Goal: Task Accomplishment & Management: Complete application form

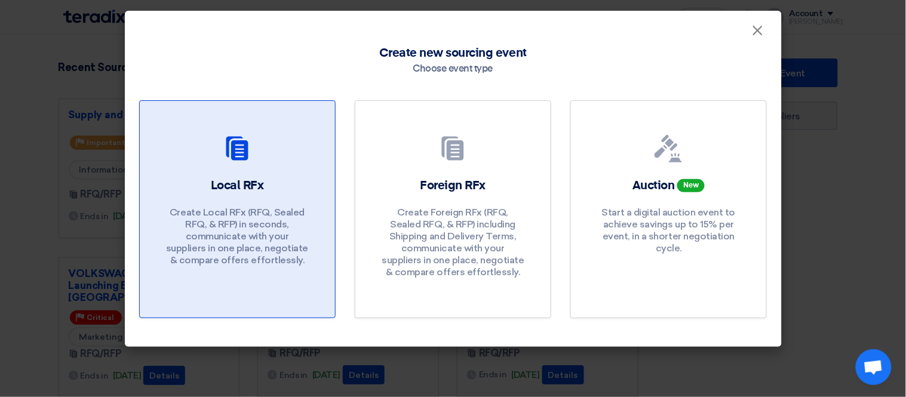
click at [275, 173] on link "Local RFx Create Local RFx (RFQ, Sealed RFQ, & RFP) in seconds, communicate wit…" at bounding box center [237, 209] width 196 height 218
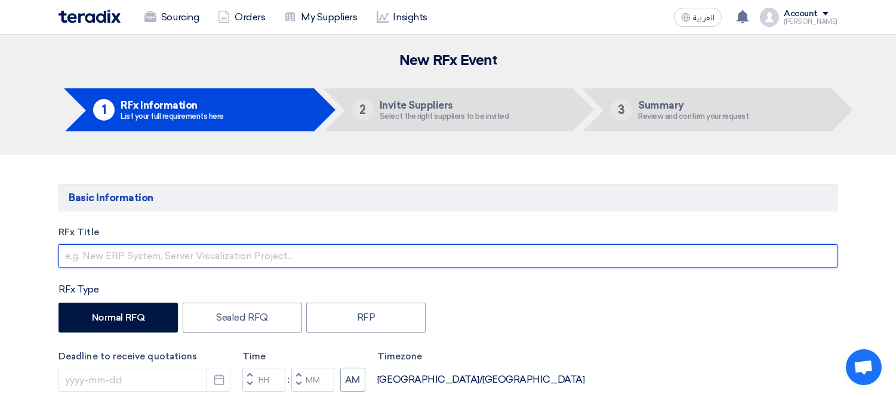
click at [217, 260] on input "text" at bounding box center [448, 256] width 779 height 24
type input "م"
click at [115, 257] on input "توريد مسالزمات عدد يدوية" at bounding box center [448, 256] width 779 height 24
click at [273, 248] on input "توريد مستلزمات عدد يدوية" at bounding box center [448, 256] width 779 height 24
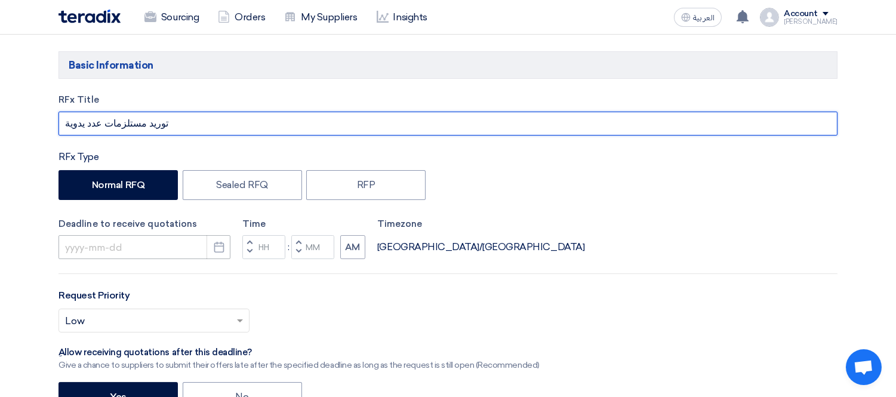
type input "توريد مستلزمات عدد يدوية"
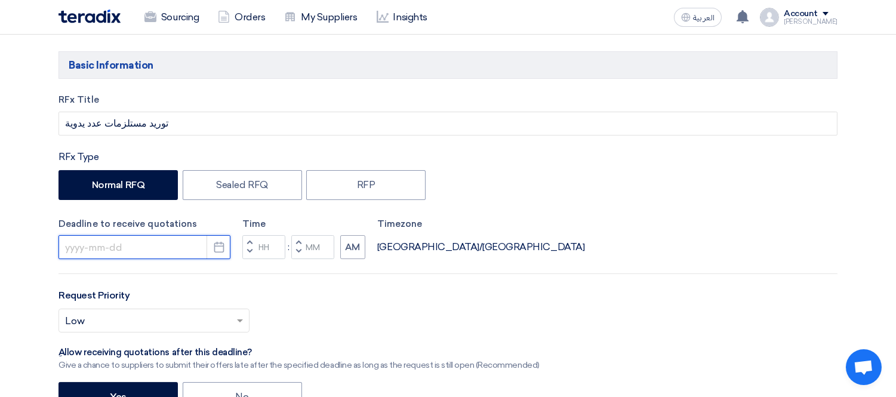
click at [198, 247] on input at bounding box center [145, 247] width 172 height 24
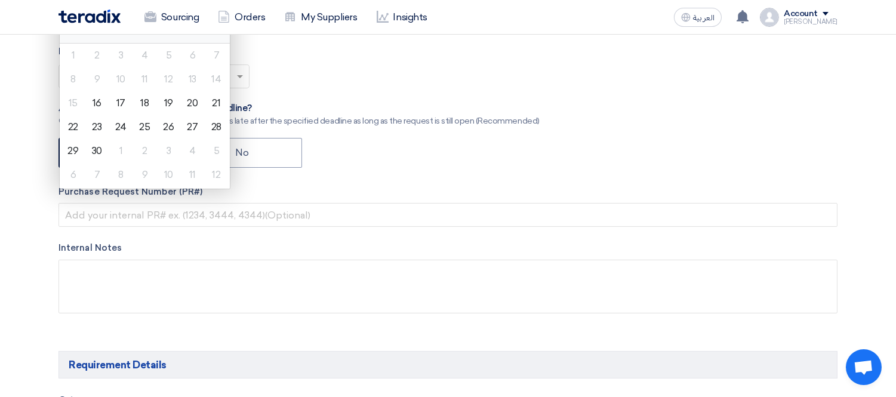
scroll to position [265, 0]
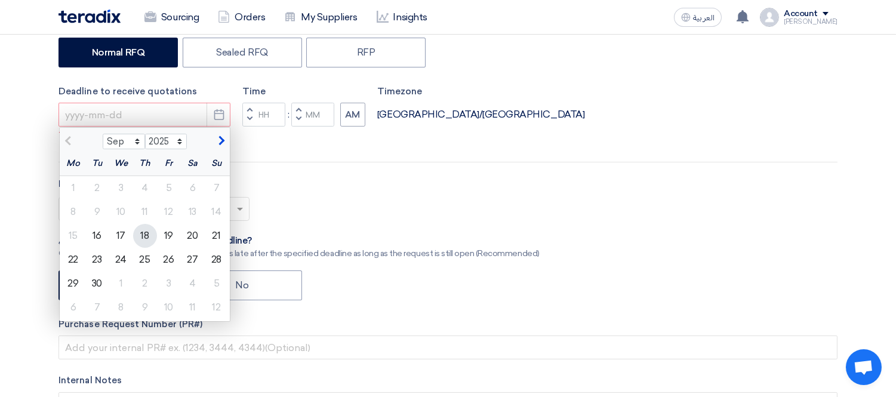
click at [147, 236] on div "18" at bounding box center [145, 236] width 24 height 24
type input "[DATE]"
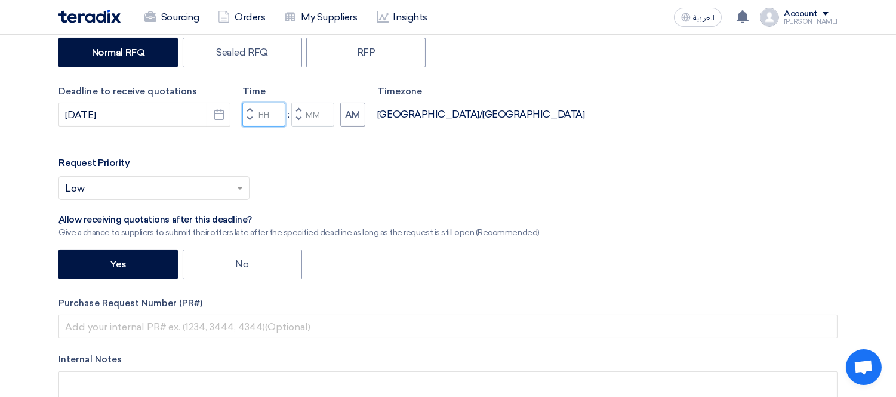
click at [270, 110] on input "Hours" at bounding box center [263, 115] width 43 height 24
type input "04"
click at [313, 115] on input "Minutes" at bounding box center [312, 115] width 43 height 24
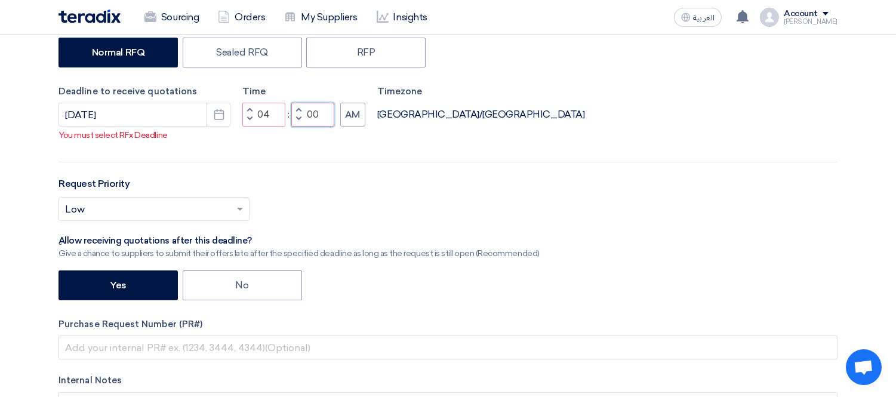
type input "00"
click at [285, 150] on div "RFx Title توريد مستلزمات عدد يدوية RFx Type Normal RFQ Sealed RFQ RFP Deadline …" at bounding box center [448, 213] width 797 height 504
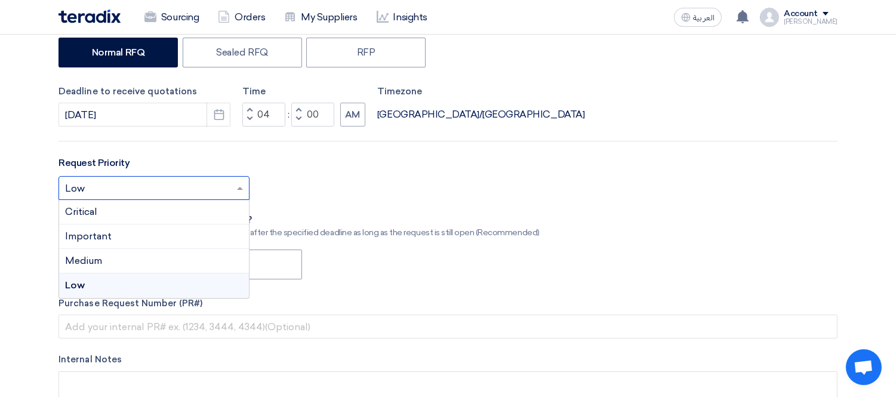
click at [197, 189] on input "text" at bounding box center [148, 190] width 166 height 20
click at [162, 257] on div "Medium" at bounding box center [154, 261] width 190 height 24
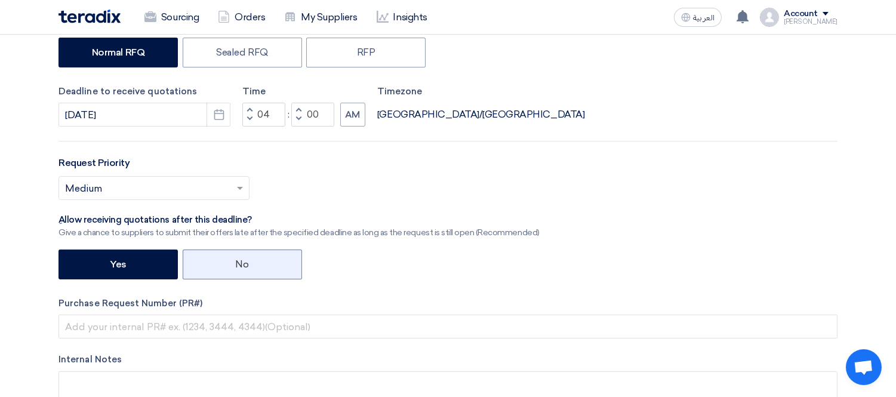
click at [266, 261] on label "No" at bounding box center [242, 265] width 119 height 30
click at [244, 261] on input "No" at bounding box center [240, 264] width 8 height 8
radio input "true"
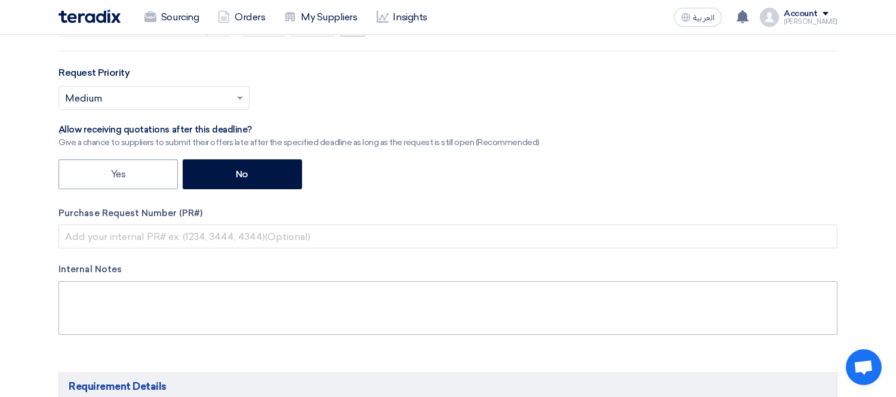
scroll to position [398, 0]
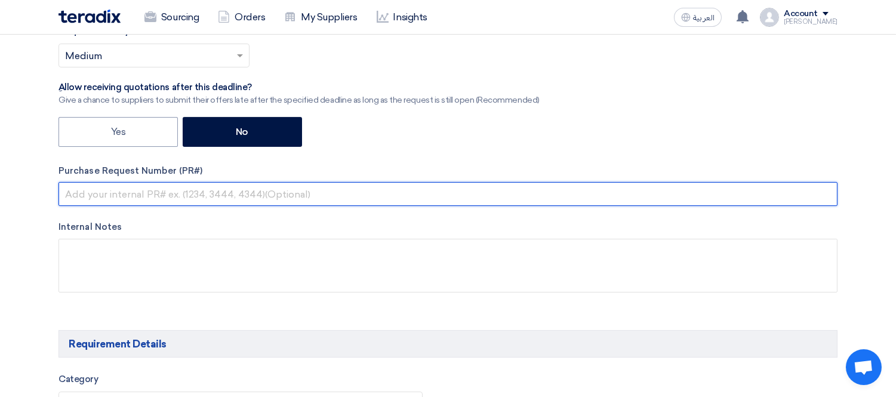
click at [112, 190] on input "text" at bounding box center [448, 194] width 779 height 24
paste input "KAYAN-PR-812-2025"
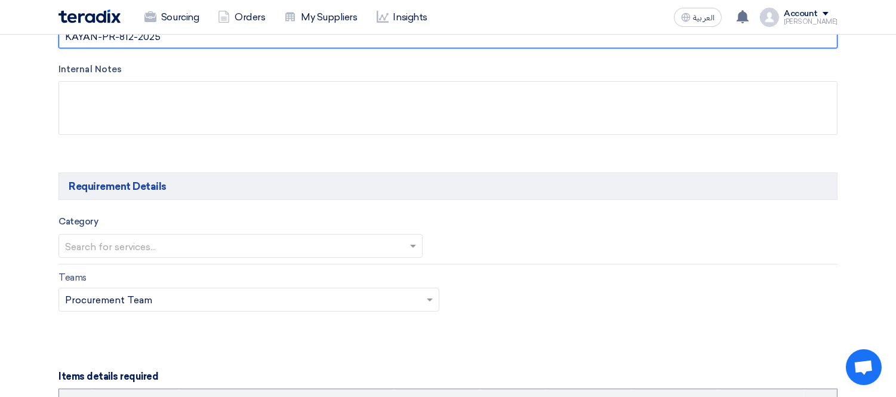
scroll to position [530, 0]
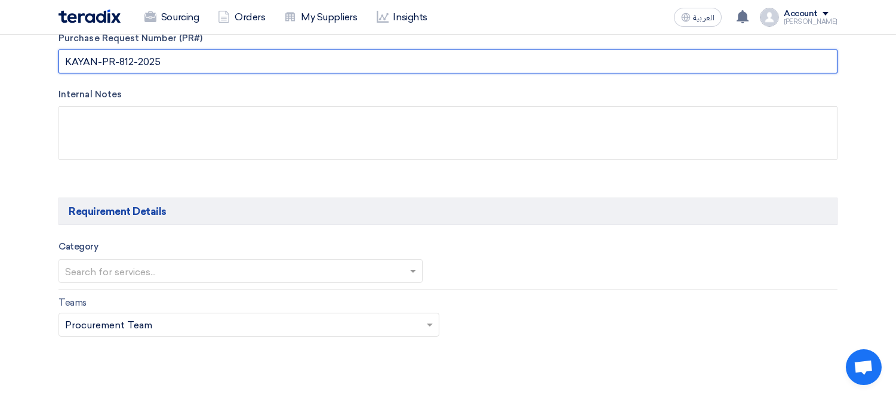
type input "KAYAN-PR-812-2025"
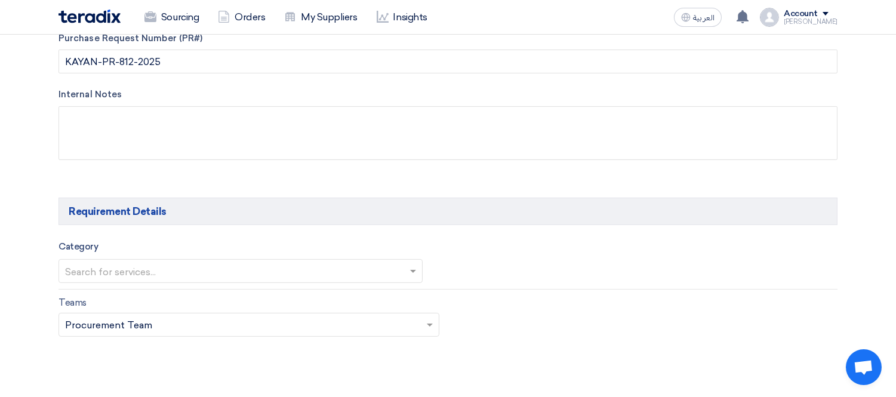
click at [165, 269] on input "text" at bounding box center [234, 273] width 339 height 20
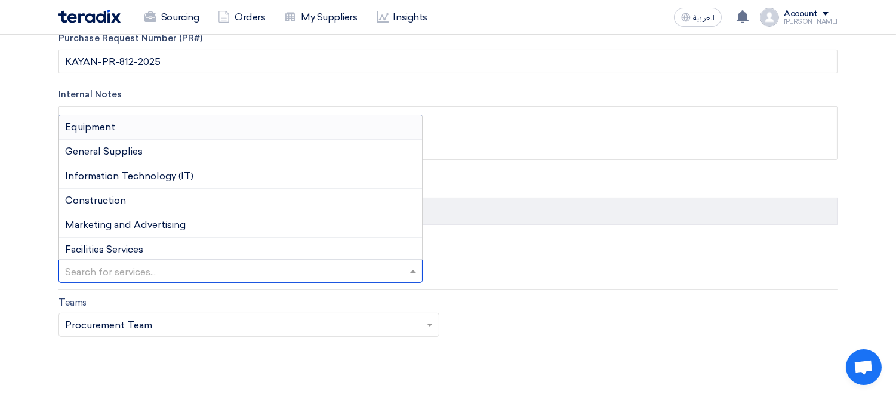
click at [164, 123] on div "Equipment" at bounding box center [240, 127] width 363 height 24
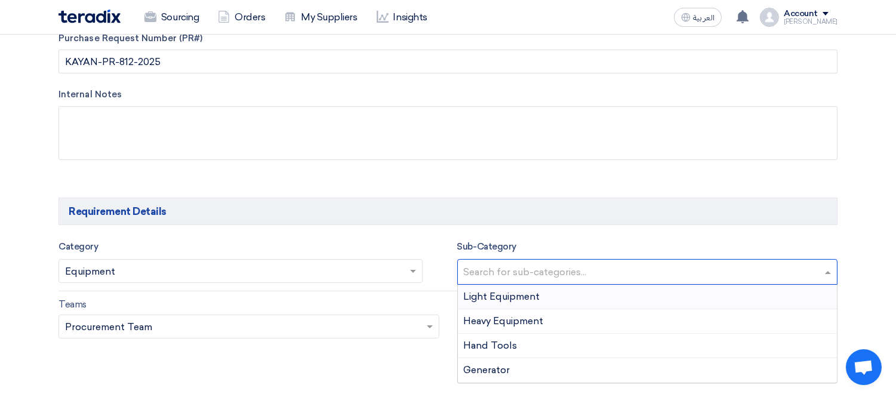
click at [490, 277] on input "text" at bounding box center [649, 273] width 371 height 20
click at [550, 297] on div "Light Equipment" at bounding box center [648, 297] width 380 height 24
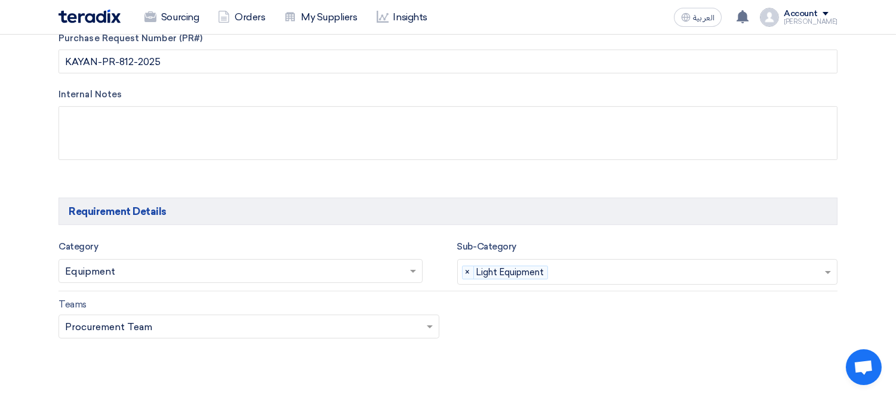
click at [566, 270] on input "text" at bounding box center [689, 273] width 272 height 20
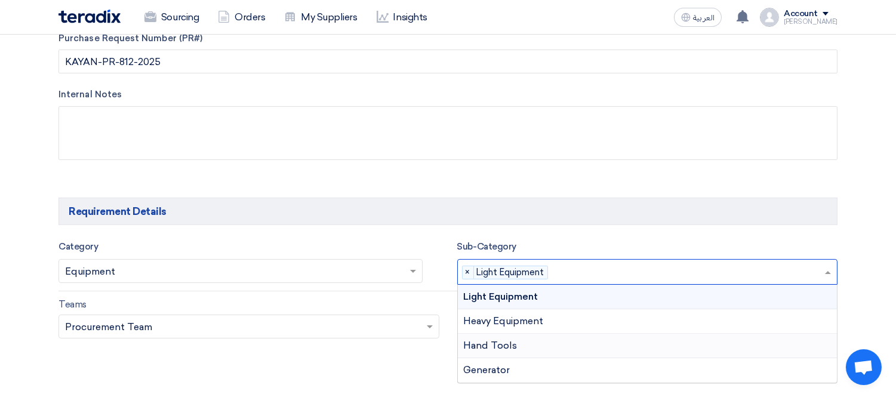
click at [560, 344] on div "Hand Tools" at bounding box center [648, 346] width 380 height 24
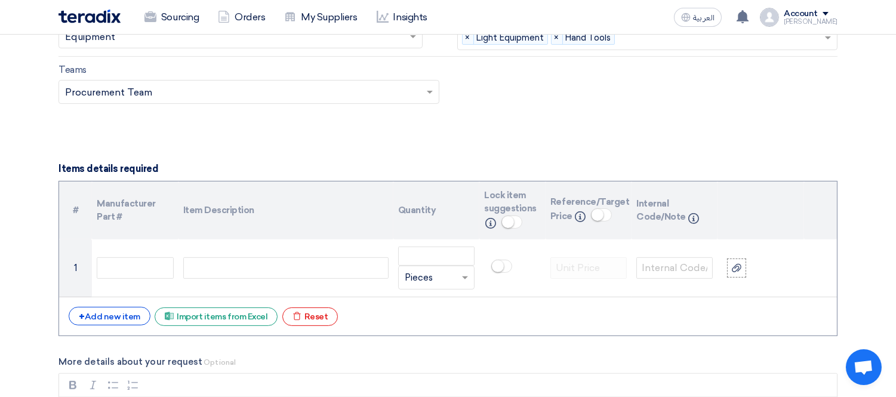
scroll to position [796, 0]
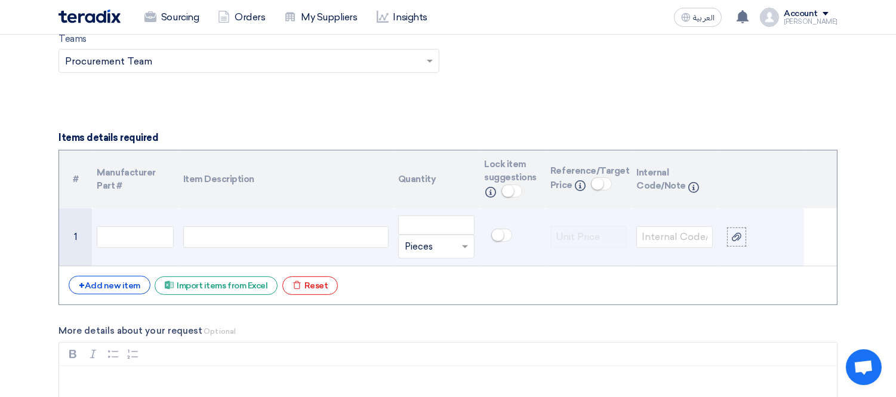
click at [295, 244] on div at bounding box center [285, 236] width 205 height 21
click at [422, 220] on input "number" at bounding box center [436, 225] width 76 height 19
type input "1"
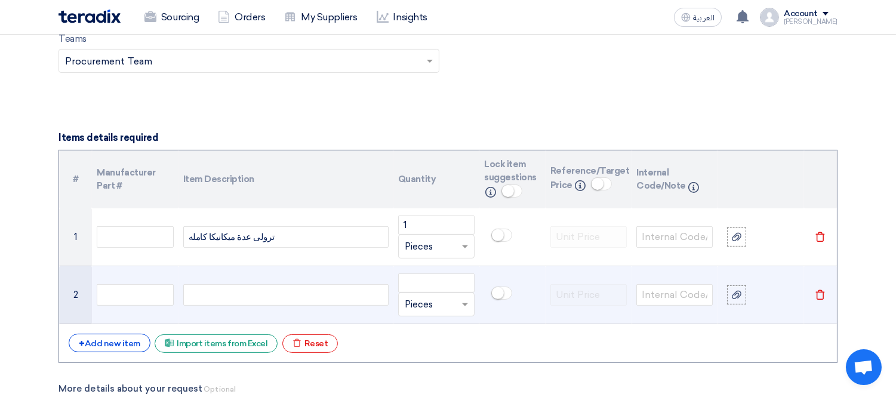
click at [299, 299] on div at bounding box center [285, 294] width 205 height 21
drag, startPoint x: 299, startPoint y: 299, endPoint x: 152, endPoint y: 295, distance: 146.9
click at [152, 295] on tr "2 كوريد 2 طن Unit × Pieces [GEOGRAPHIC_DATA]" at bounding box center [448, 295] width 778 height 58
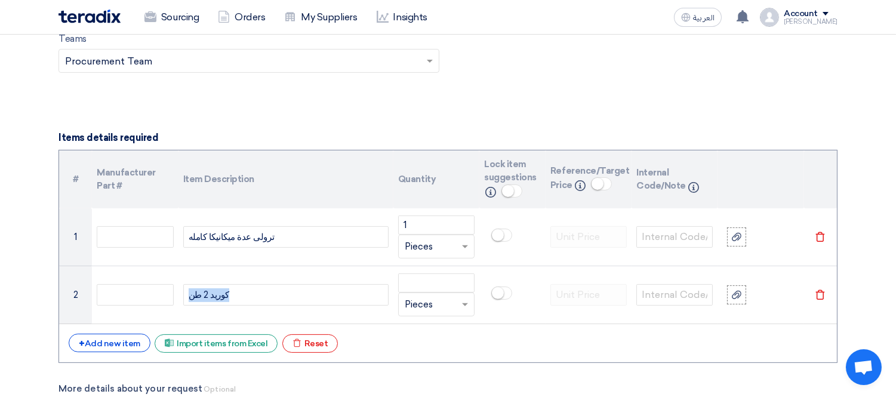
copy div "كوريد 2 طن"
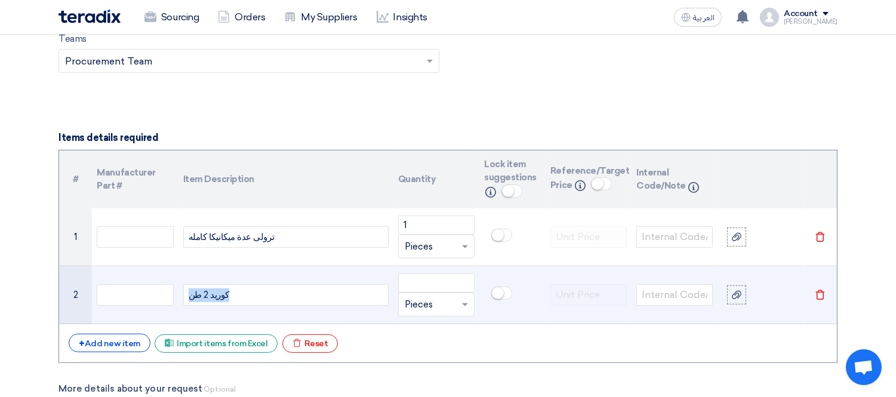
click at [282, 296] on div "كوريد 2 طن" at bounding box center [285, 294] width 205 height 21
click at [424, 282] on input "number" at bounding box center [436, 282] width 76 height 19
type input "2"
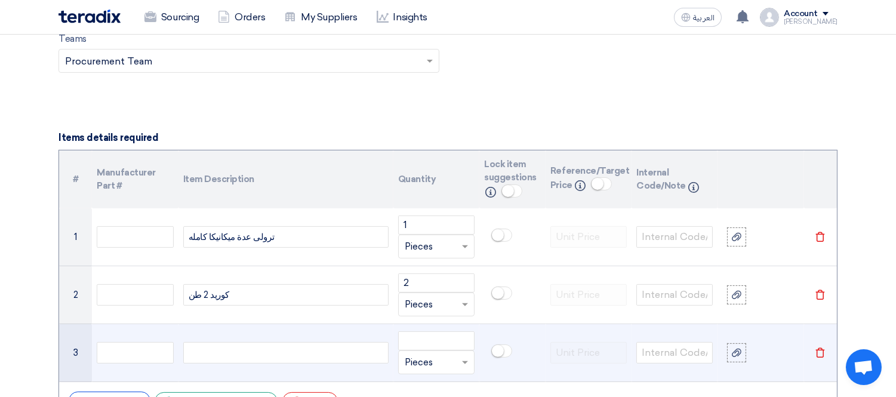
click at [263, 350] on div at bounding box center [285, 352] width 205 height 21
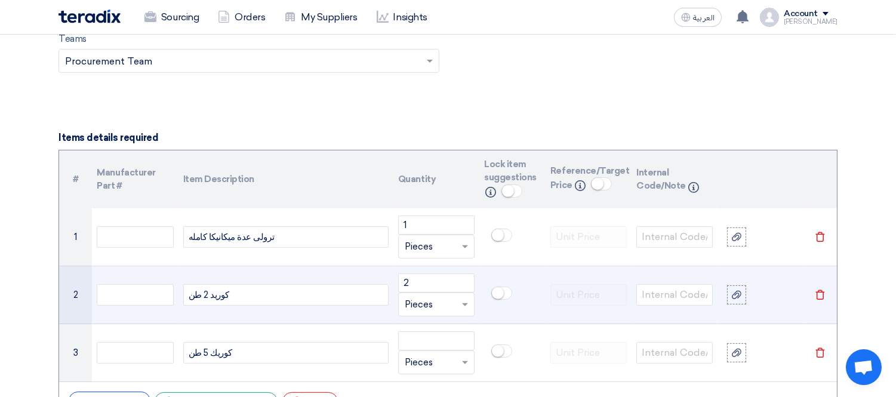
click at [209, 294] on div "كوريد 2 طن" at bounding box center [285, 294] width 205 height 21
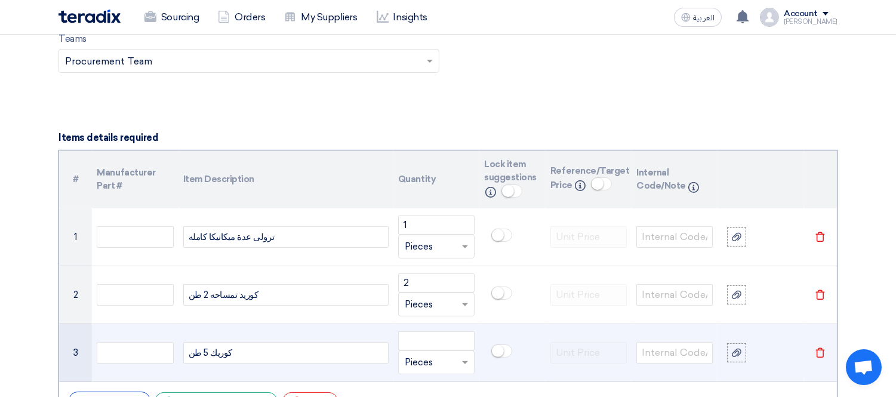
click at [207, 355] on div "كوريك 5 طن" at bounding box center [285, 352] width 205 height 21
click at [445, 338] on input "number" at bounding box center [436, 340] width 76 height 19
type input "2"
drag, startPoint x: 265, startPoint y: 355, endPoint x: 149, endPoint y: 342, distance: 116.5
click at [151, 342] on tr "3 كوريك تمساحه 5 طن 2 Unit × Pieces [GEOGRAPHIC_DATA]" at bounding box center [448, 353] width 778 height 58
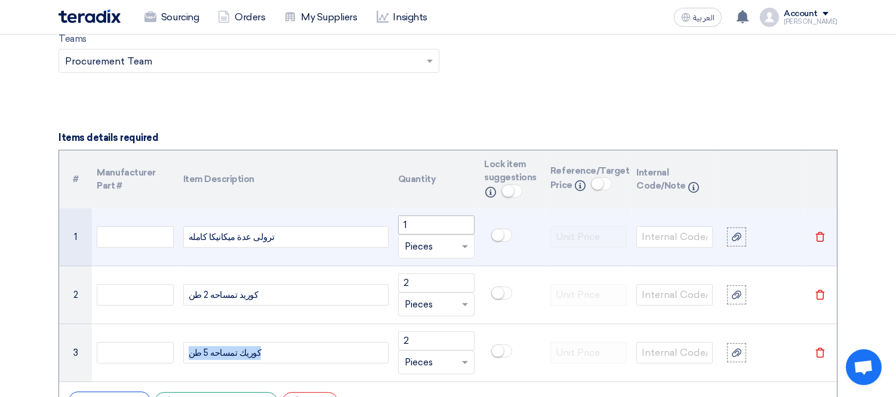
copy div "كوريك تمساحه 5 طن"
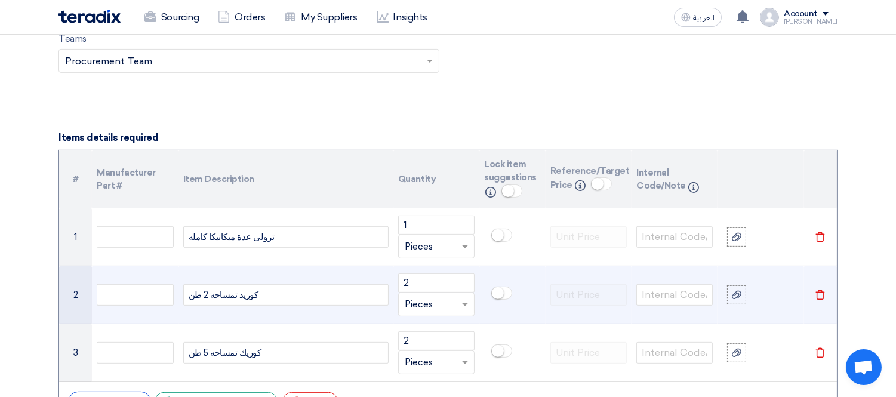
click at [207, 294] on div "كوريد تمساحه 2 طن" at bounding box center [285, 294] width 205 height 21
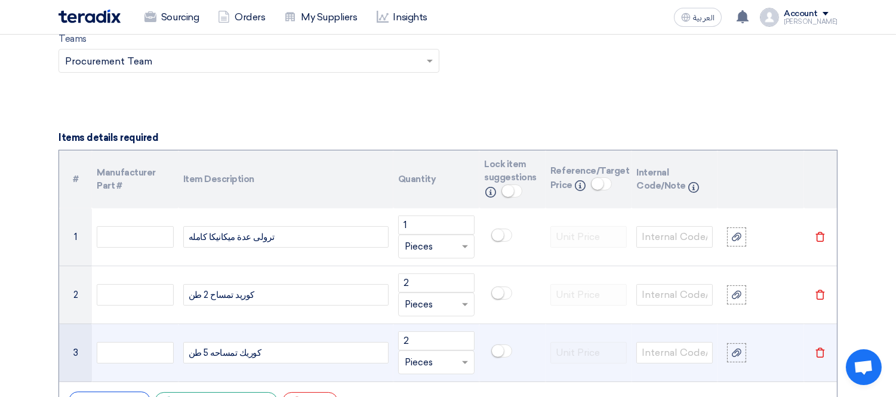
click at [207, 356] on div "كوريك تمساحه 5 طن" at bounding box center [285, 352] width 205 height 21
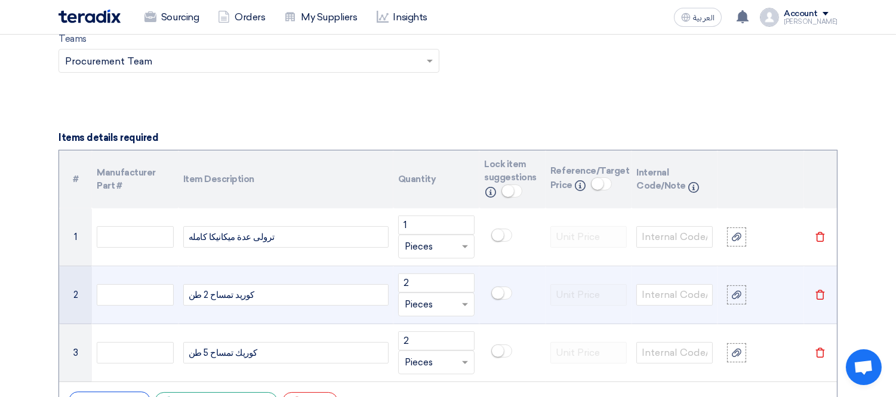
click at [185, 300] on div "كوريد تمساح 2 طن" at bounding box center [285, 294] width 205 height 21
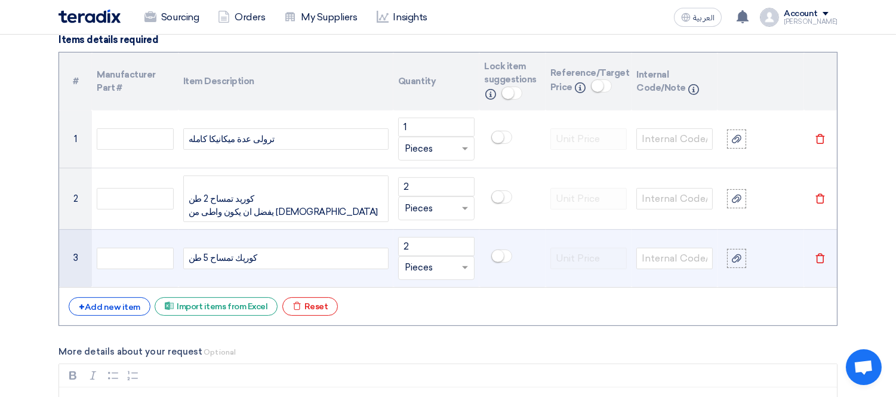
scroll to position [918, 0]
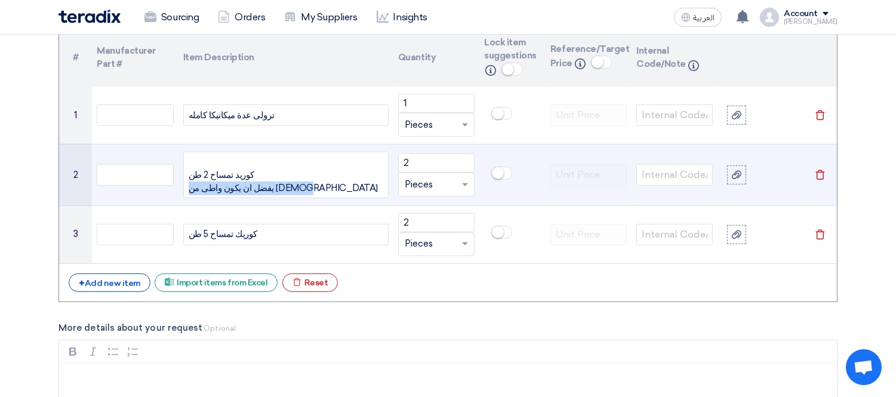
drag, startPoint x: 285, startPoint y: 191, endPoint x: 186, endPoint y: 188, distance: 99.1
click at [186, 188] on div "كوريد تمساح 2 طن يفضل ان يكون واطى من [DEMOGRAPHIC_DATA]" at bounding box center [285, 175] width 205 height 47
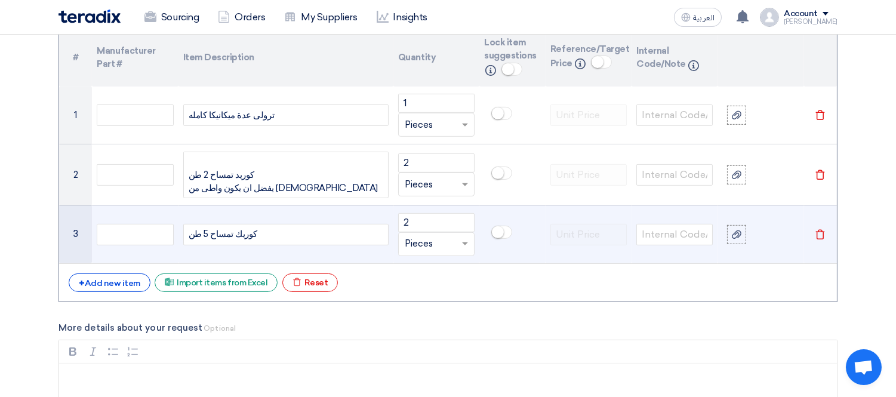
click at [260, 239] on div "كوريك تمساح 5 طن" at bounding box center [285, 234] width 205 height 21
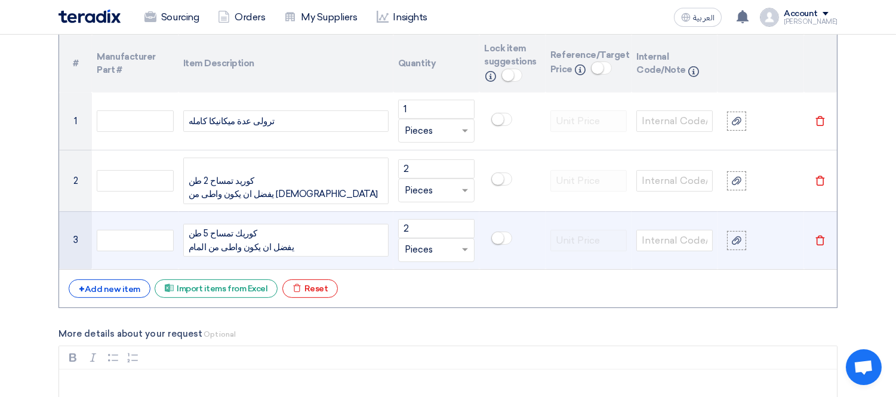
click at [197, 250] on div "كوريك تمساح 5 طن يفضل ان يكون واطى من المام" at bounding box center [285, 240] width 205 height 33
click at [192, 244] on div "كوريك تمساح 5 طن يفضل ان يكون واطى من الم" at bounding box center [285, 240] width 205 height 33
click at [330, 245] on div "كوريك تمساح 5 طن يفضل ان يكون واطى من [DEMOGRAPHIC_DATA]" at bounding box center [285, 240] width 205 height 33
click at [439, 230] on input "2" at bounding box center [436, 228] width 76 height 19
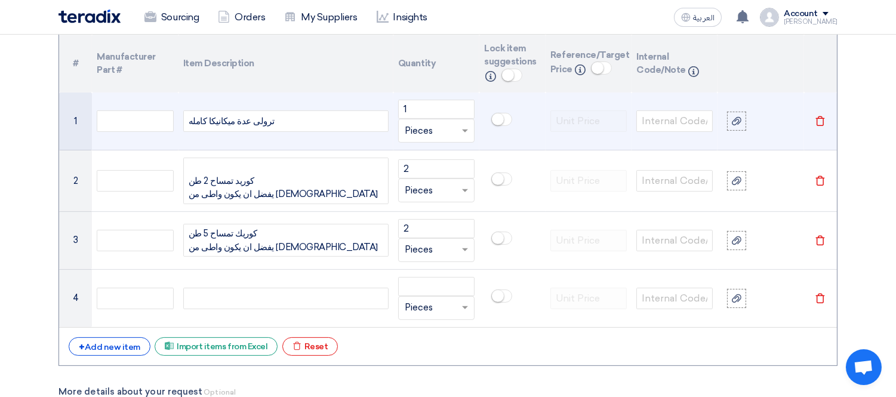
click at [186, 120] on div "ترولى عدة ميكانيكا كامله" at bounding box center [285, 120] width 205 height 21
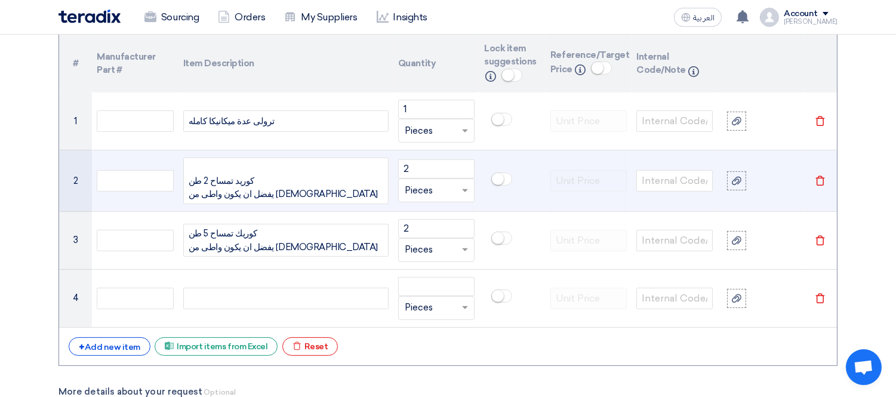
click at [207, 168] on div "كوريد تمساح 2 طن يفضل ان يكون واطى من [DEMOGRAPHIC_DATA]" at bounding box center [285, 181] width 205 height 47
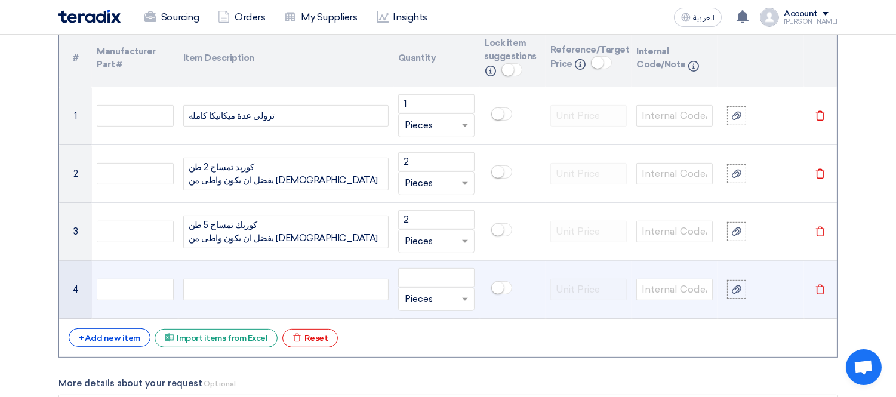
click at [283, 288] on div at bounding box center [285, 289] width 205 height 21
click at [445, 270] on input "number" at bounding box center [436, 277] width 76 height 19
type input "4"
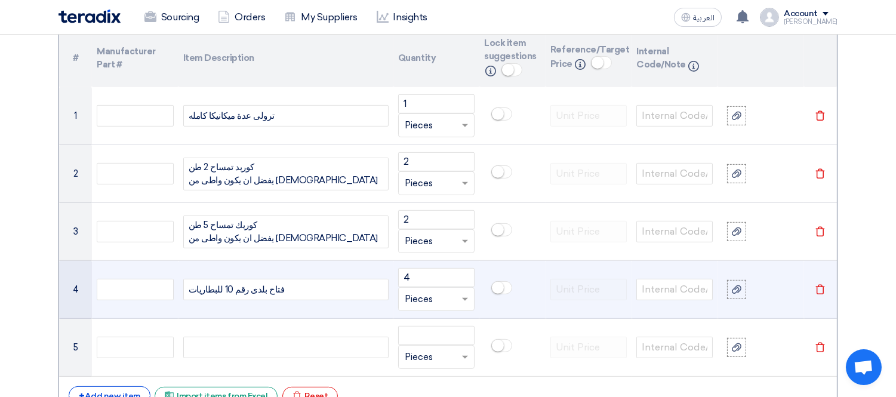
click at [273, 289] on div "فتاح بلدى رقم 10 للبطاريات" at bounding box center [285, 289] width 205 height 21
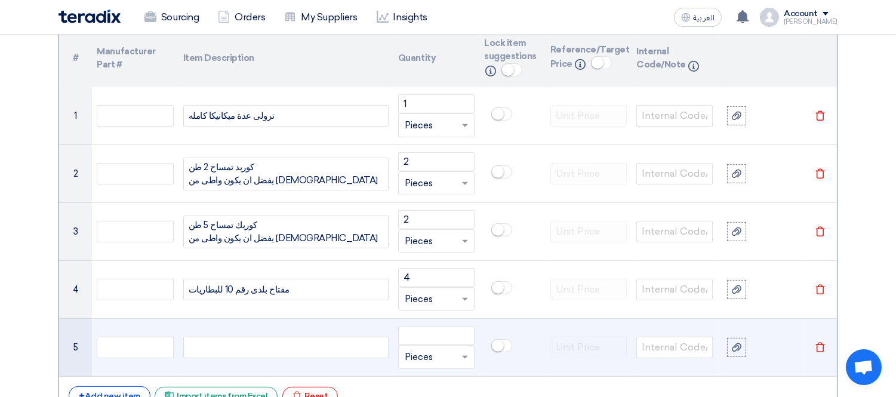
click at [279, 349] on div at bounding box center [285, 347] width 205 height 21
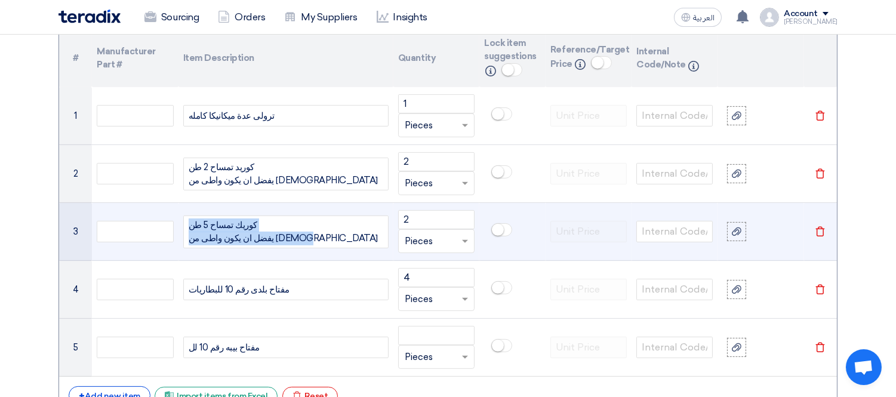
drag, startPoint x: 312, startPoint y: 240, endPoint x: 266, endPoint y: 217, distance: 51.3
click at [266, 217] on div "كوريك تمساح 5 طن يفضل ان يكون واطى من [DEMOGRAPHIC_DATA]" at bounding box center [285, 232] width 205 height 33
click at [300, 238] on div "كوريك تمساح 5 طن يفضل ان يكون واطى من [DEMOGRAPHIC_DATA]" at bounding box center [285, 232] width 205 height 33
drag, startPoint x: 295, startPoint y: 238, endPoint x: 209, endPoint y: 224, distance: 87.1
click at [209, 224] on div "كوريك تمساح 5 طن يفضل ان يكون واطى من [DEMOGRAPHIC_DATA]" at bounding box center [285, 232] width 205 height 33
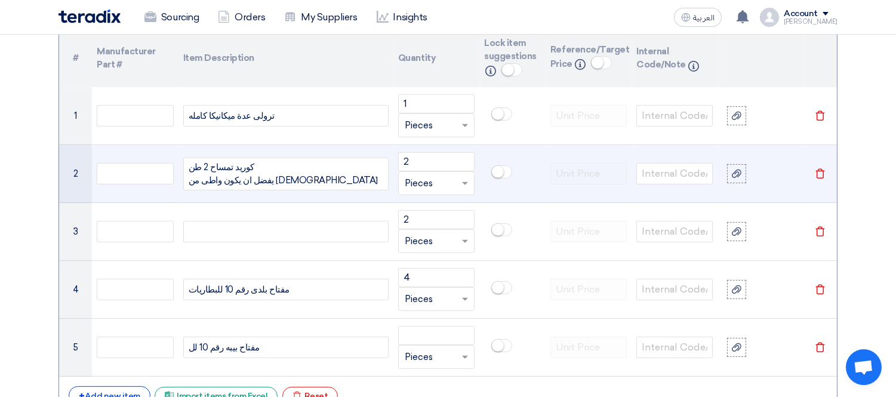
scroll to position [923, 0]
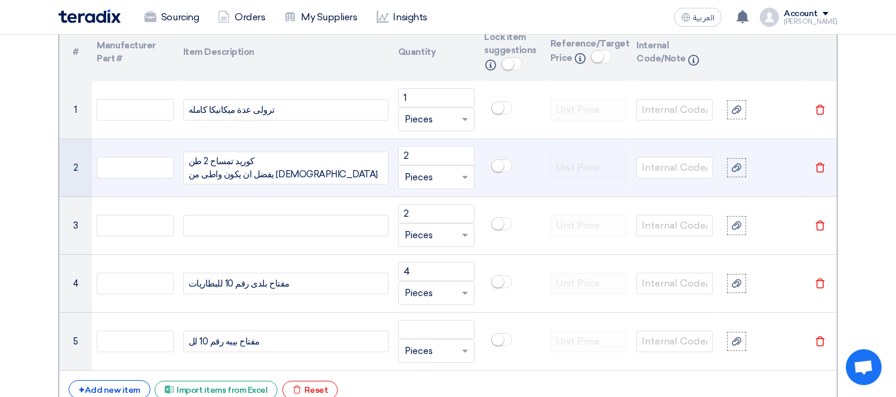
click at [220, 158] on div "كوريد تمساح 2 طن يفضل ان يكون واطى من [DEMOGRAPHIC_DATA]" at bounding box center [285, 168] width 205 height 33
drag, startPoint x: 291, startPoint y: 173, endPoint x: 186, endPoint y: 174, distance: 105.1
click at [186, 174] on div "كوريد كهرباء 2 طن يفضل ان يكون واطى من [DEMOGRAPHIC_DATA]" at bounding box center [285, 168] width 205 height 33
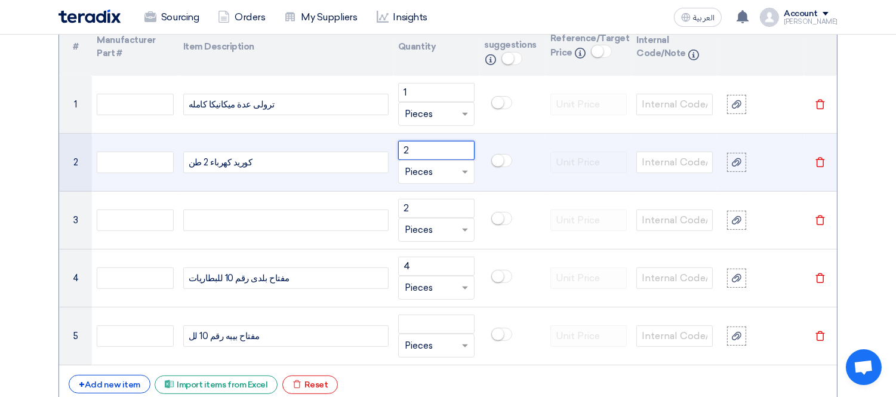
drag, startPoint x: 437, startPoint y: 144, endPoint x: 369, endPoint y: 141, distance: 68.2
click at [369, 141] on tr "2 كوريد كهرباء 2 طن 2 Unit × Pieces [GEOGRAPHIC_DATA]" at bounding box center [448, 163] width 778 height 58
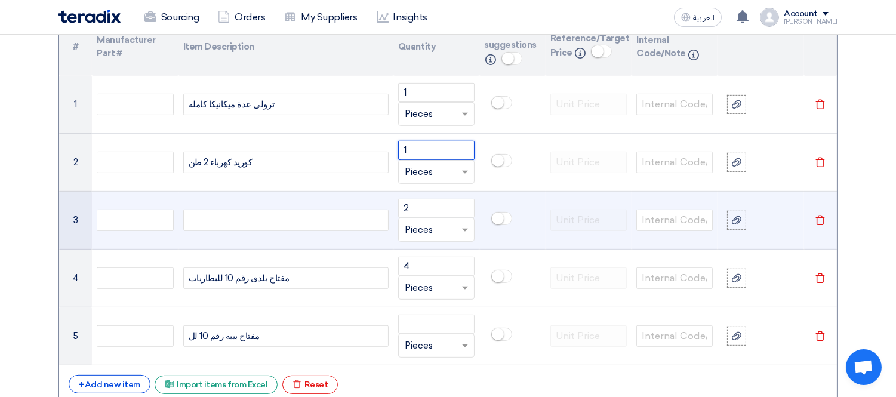
type input "1"
click at [254, 222] on div at bounding box center [285, 220] width 205 height 21
drag, startPoint x: 414, startPoint y: 204, endPoint x: 377, endPoint y: 203, distance: 37.0
click at [379, 204] on tr "3 كوريك كهرباء 5 طن 2 Unit × Pieces [GEOGRAPHIC_DATA]" at bounding box center [448, 221] width 778 height 58
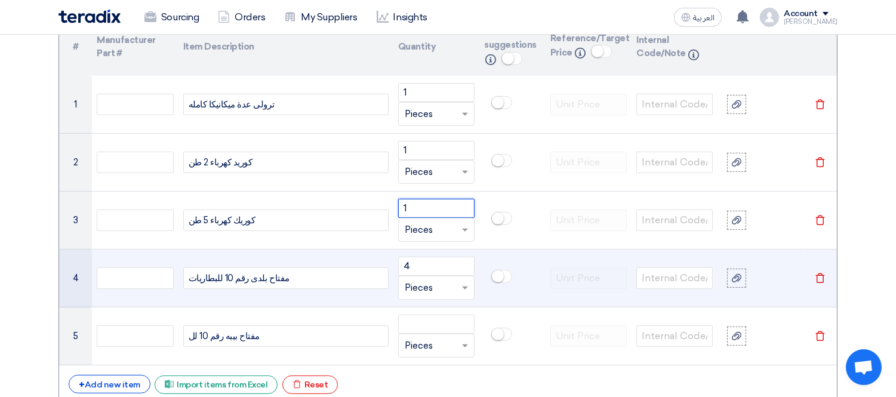
type input "1"
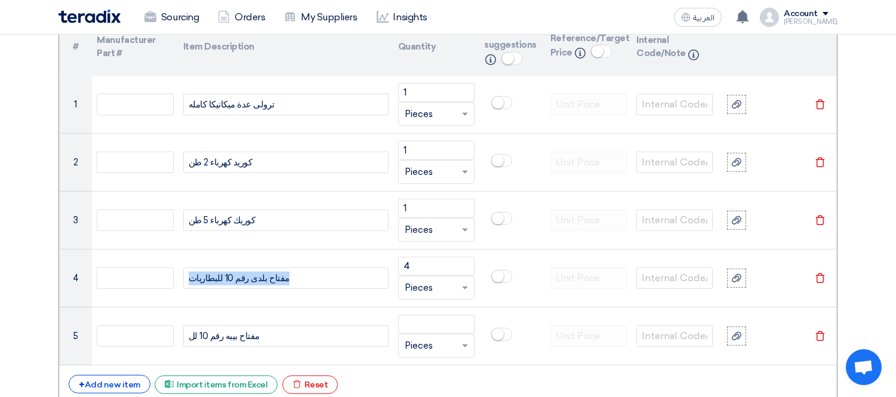
drag, startPoint x: 315, startPoint y: 277, endPoint x: 13, endPoint y: 282, distance: 301.5
click at [18, 283] on section "Basic Information RFx Title توريد مستلزمات عدد يدوية RFx Type Normal RFQ Sealed…" at bounding box center [448, 366] width 896 height 2278
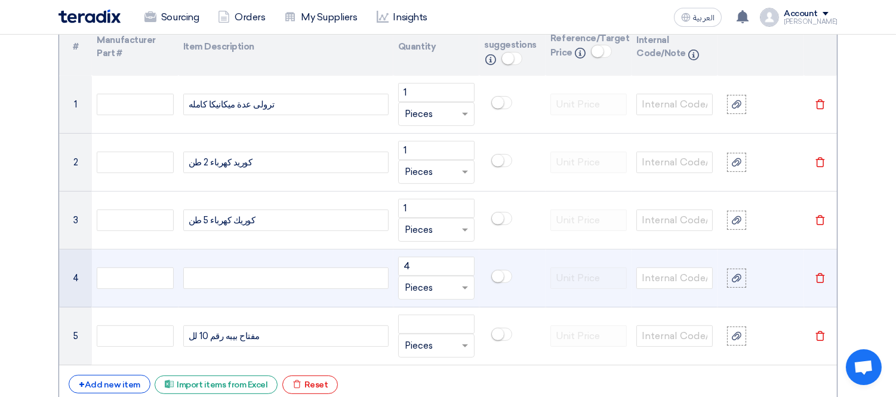
click at [821, 271] on td "Delete" at bounding box center [820, 279] width 33 height 58
click at [822, 283] on icon "Delete" at bounding box center [820, 278] width 11 height 11
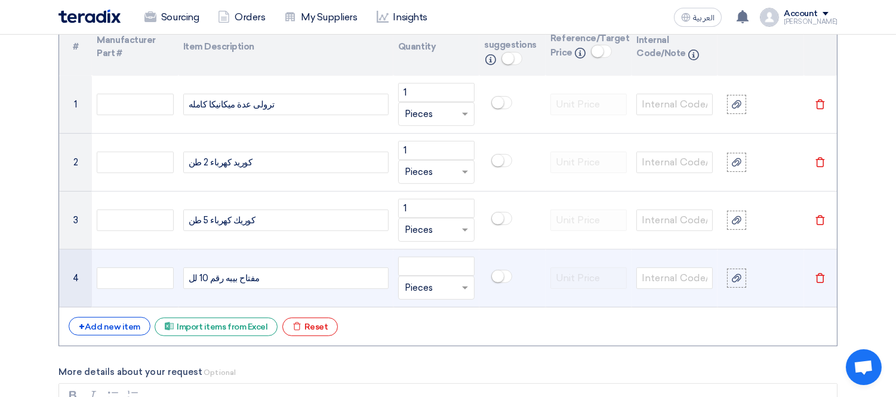
click at [822, 278] on icon "Delete" at bounding box center [820, 278] width 11 height 11
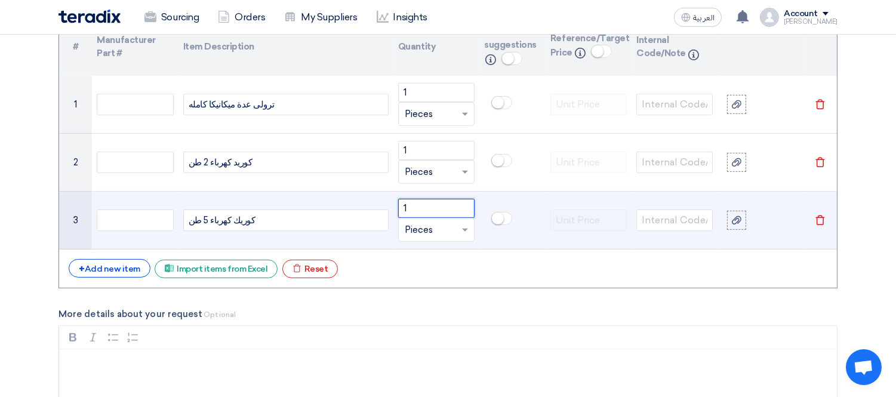
click at [439, 209] on input "1" at bounding box center [436, 208] width 76 height 19
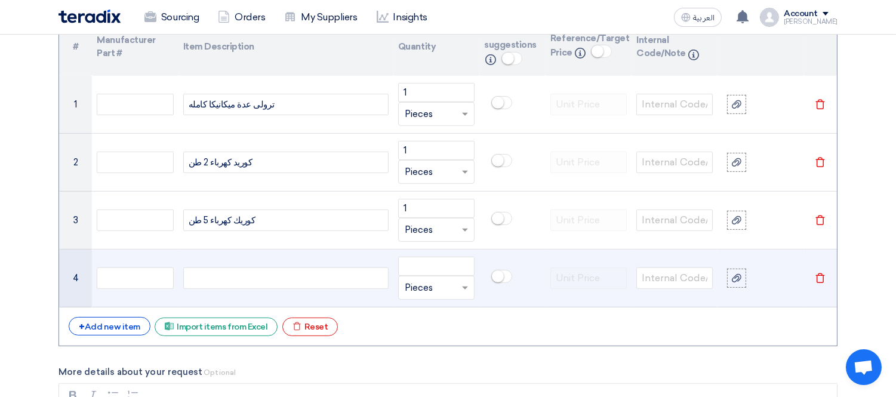
click at [263, 279] on div at bounding box center [285, 277] width 205 height 21
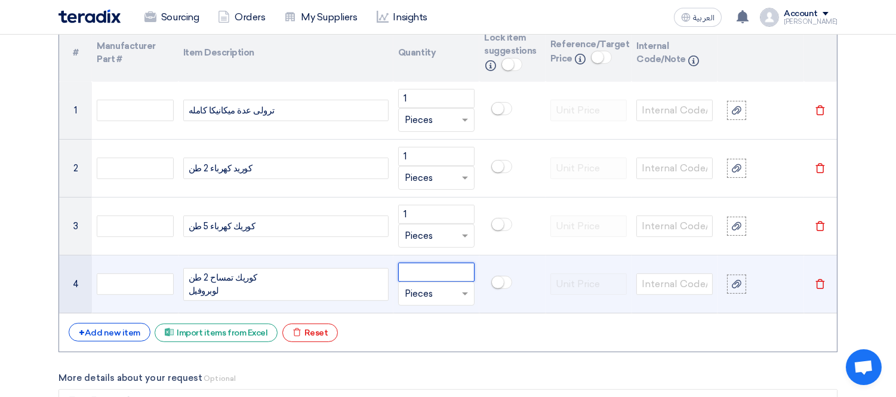
click at [416, 273] on input "number" at bounding box center [436, 272] width 76 height 19
type input "1"
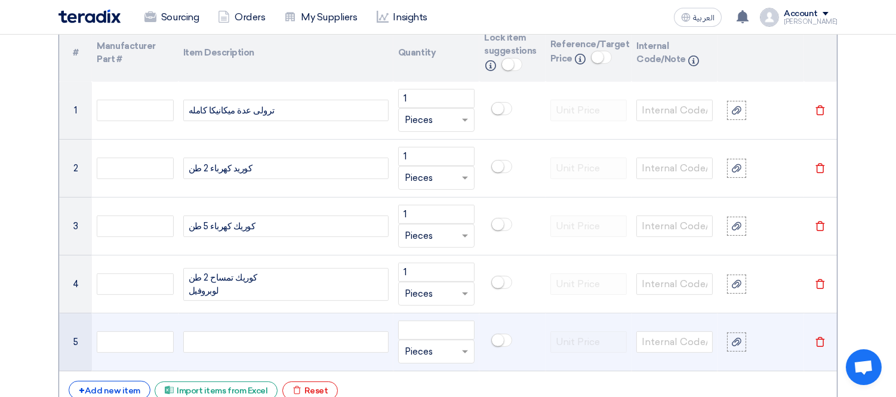
click at [223, 339] on div at bounding box center [285, 341] width 205 height 21
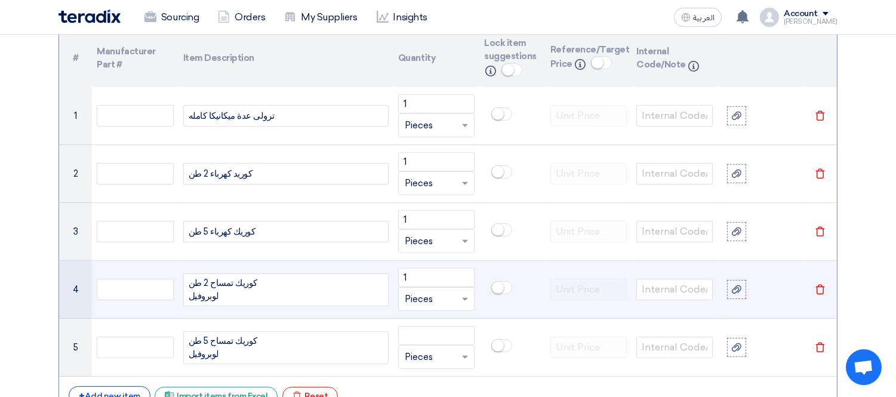
drag, startPoint x: 220, startPoint y: 297, endPoint x: 210, endPoint y: 296, distance: 9.6
click at [210, 296] on div "كوريك تمساح 2 طن لوبروفيل" at bounding box center [285, 289] width 205 height 33
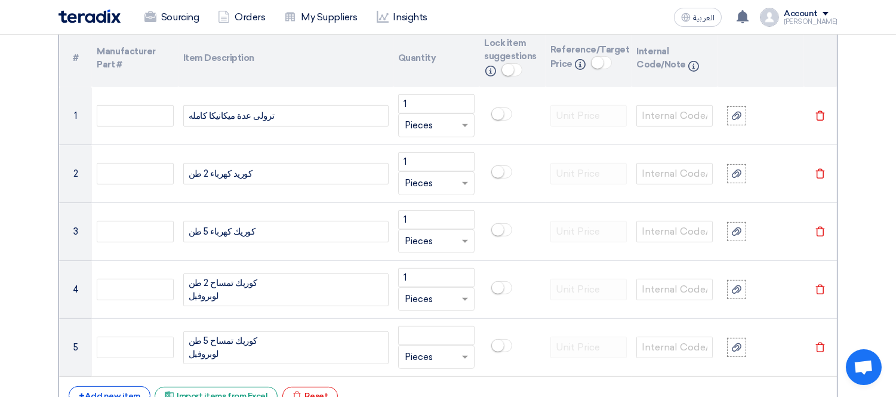
scroll to position [922, 0]
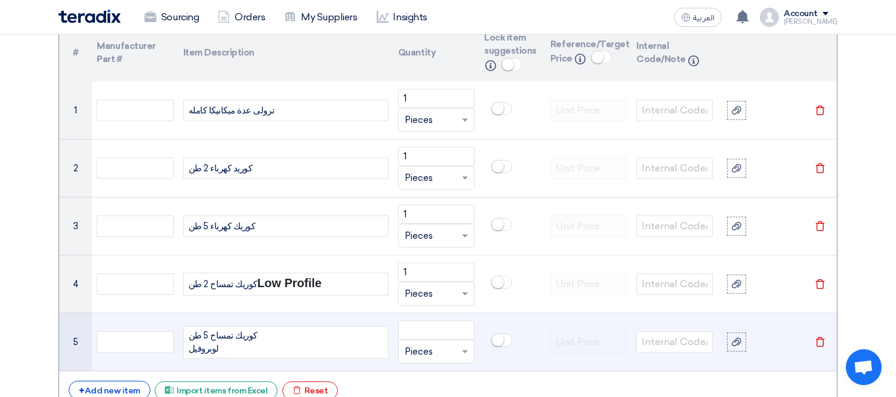
click at [203, 350] on div "كوريك تمساح 5 طن لوبروفيل" at bounding box center [285, 342] width 205 height 33
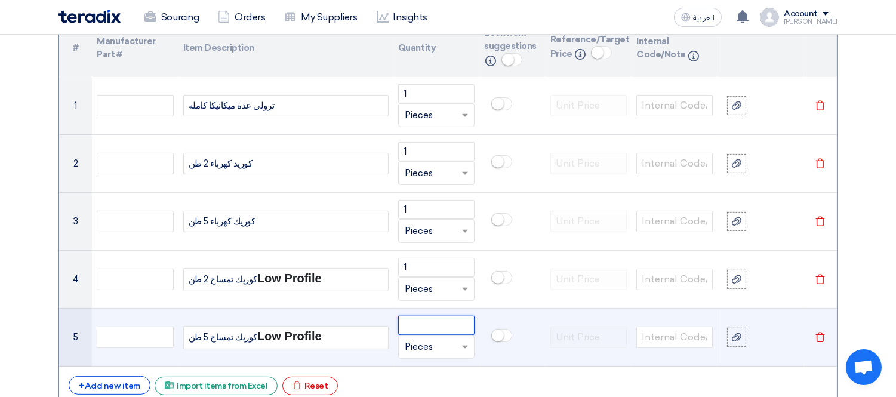
click at [437, 325] on input "number" at bounding box center [436, 325] width 76 height 19
type input "1"
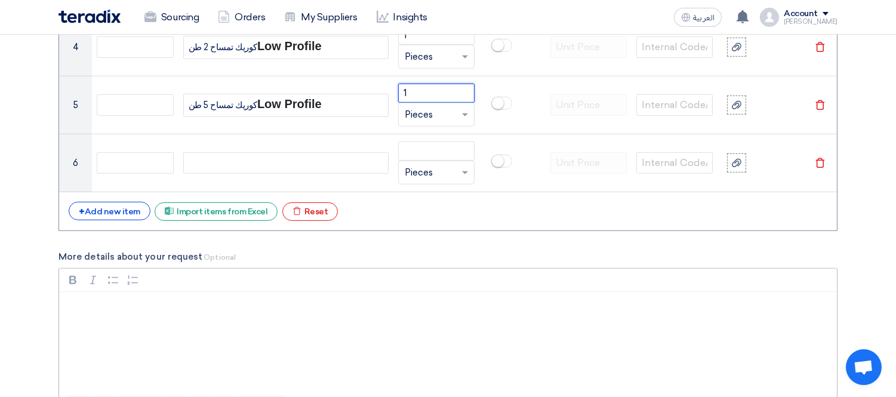
scroll to position [1192, 0]
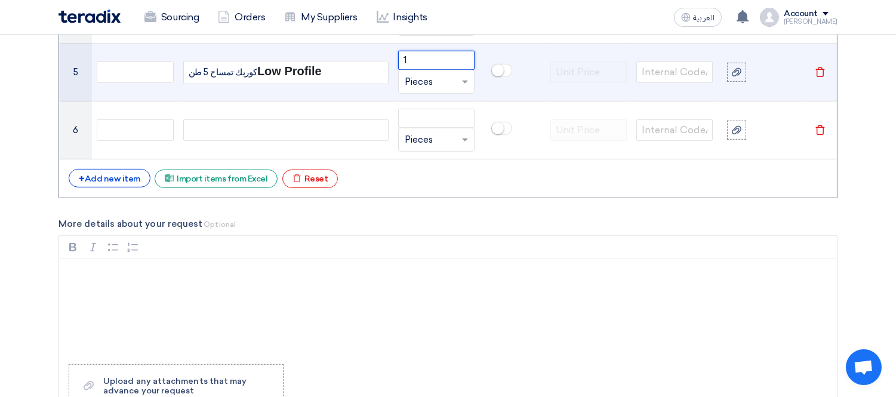
click at [444, 60] on input "1" at bounding box center [436, 60] width 76 height 19
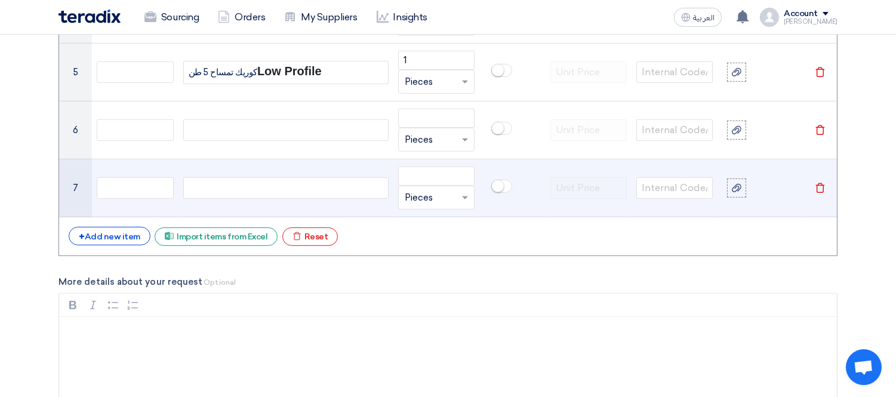
click at [824, 183] on icon "Delete" at bounding box center [820, 188] width 11 height 11
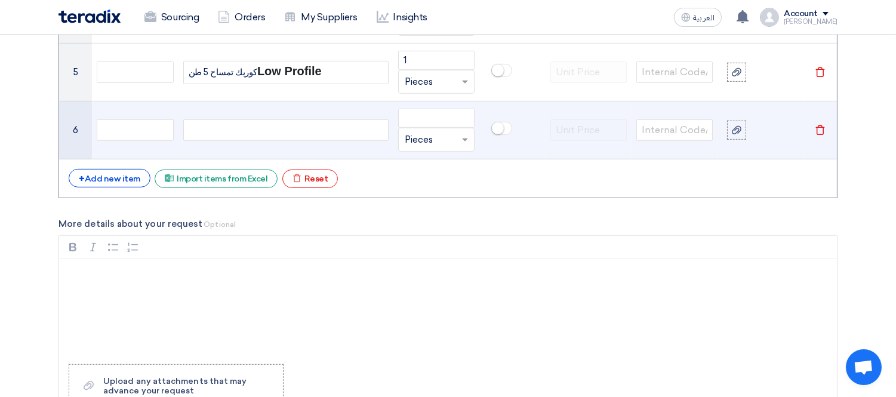
click at [821, 130] on icon "Delete" at bounding box center [820, 130] width 11 height 11
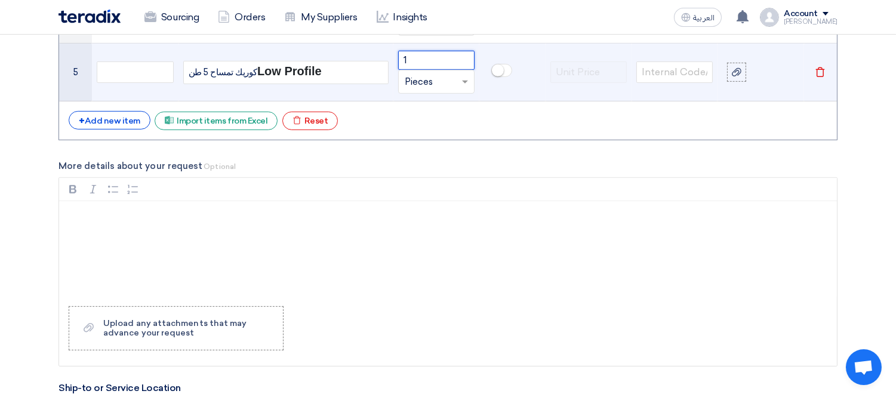
click at [432, 51] on input "1" at bounding box center [436, 60] width 76 height 19
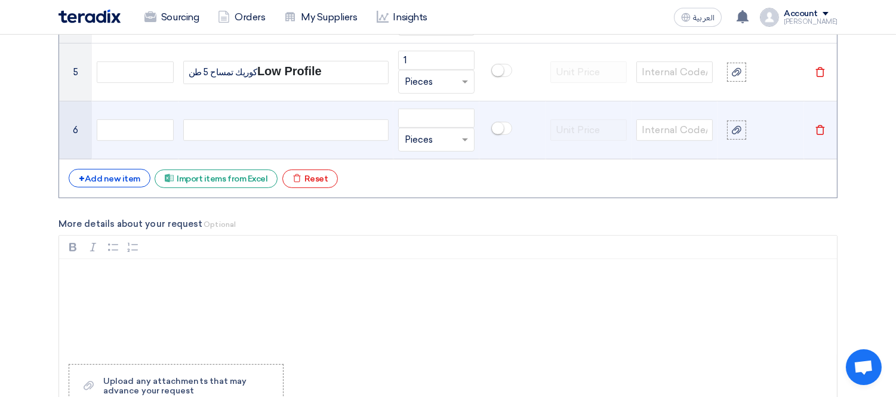
click at [270, 128] on div at bounding box center [285, 129] width 205 height 21
click at [428, 120] on input "number" at bounding box center [436, 118] width 76 height 19
type input "4"
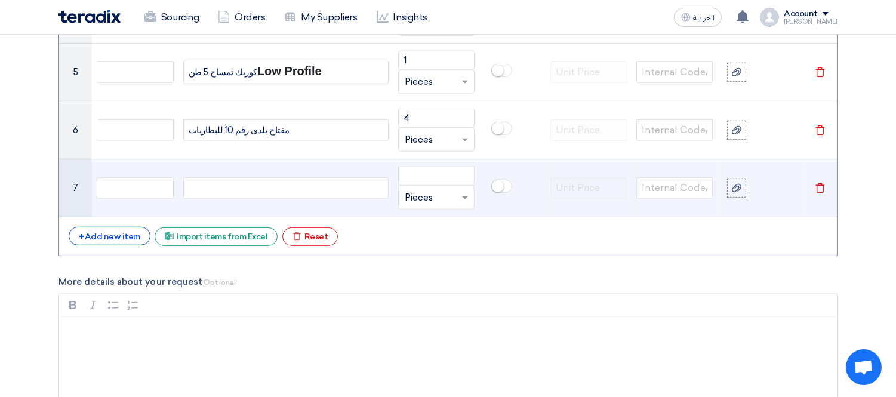
click at [247, 196] on div at bounding box center [285, 187] width 205 height 21
click at [408, 172] on input "number" at bounding box center [436, 176] width 76 height 19
type input "4"
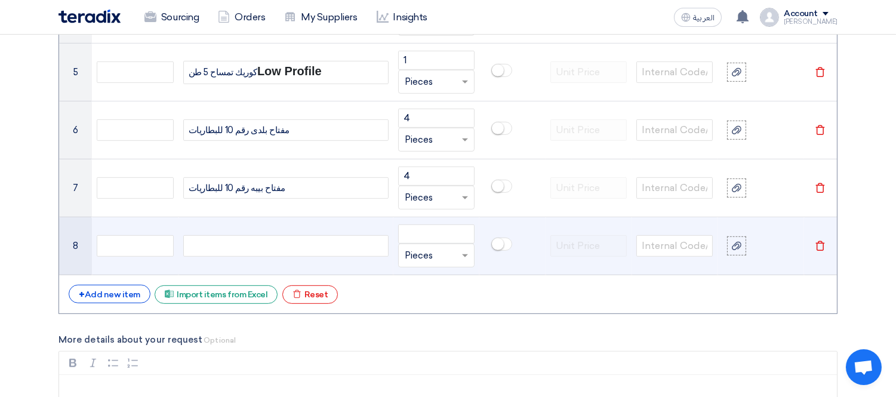
click at [294, 248] on div at bounding box center [285, 245] width 205 height 21
click at [461, 227] on input "number" at bounding box center [436, 233] width 76 height 19
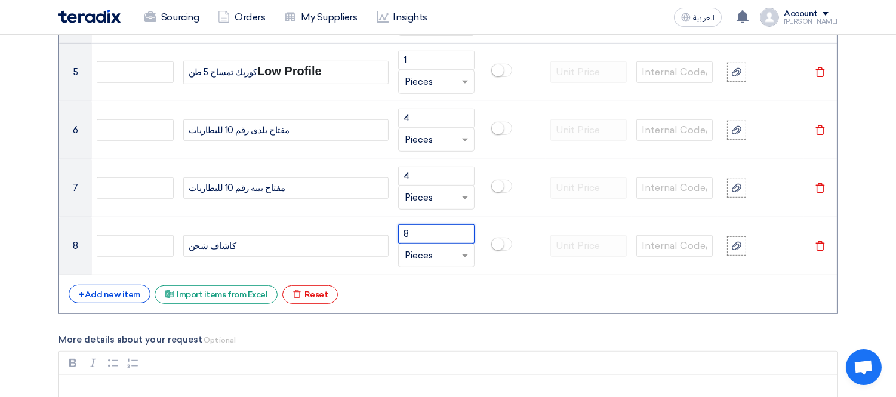
type input "8"
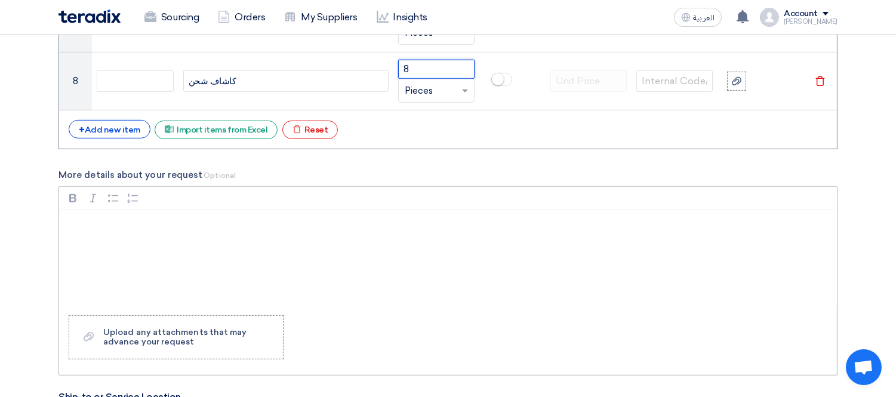
scroll to position [1325, 0]
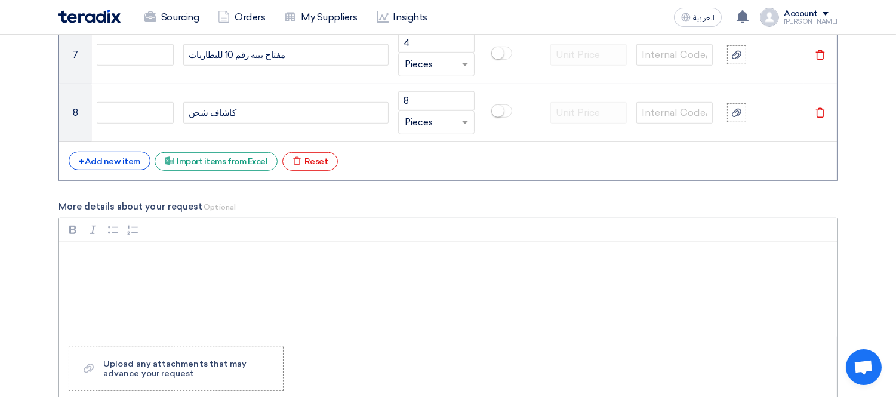
click at [192, 273] on div "Rich Text Editor, main" at bounding box center [448, 290] width 778 height 96
click at [104, 226] on div "Bold (CTRL+B) Bold Italic (CTRL+I) Italic Bulleted List Bulleted List Numbered …" at bounding box center [448, 230] width 778 height 23
click at [114, 233] on icon "button" at bounding box center [113, 229] width 10 height 7
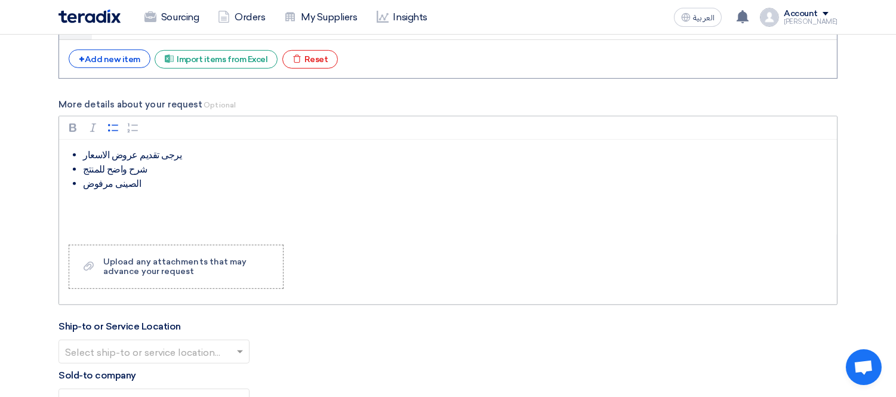
scroll to position [1458, 0]
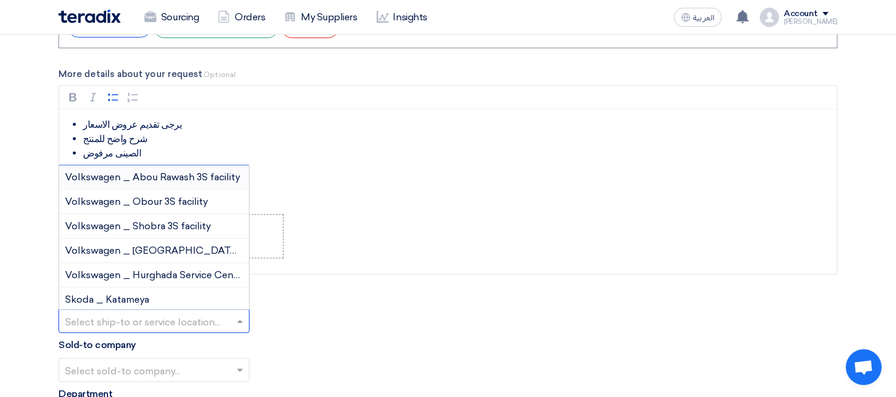
click at [170, 321] on input "text" at bounding box center [148, 323] width 166 height 20
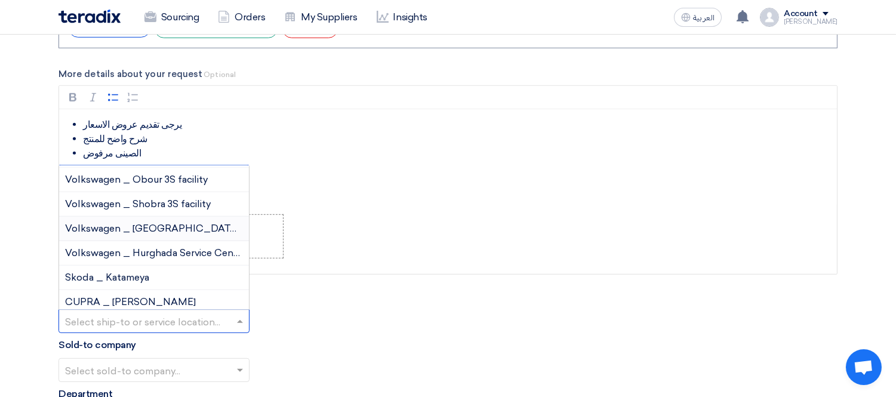
scroll to position [0, 0]
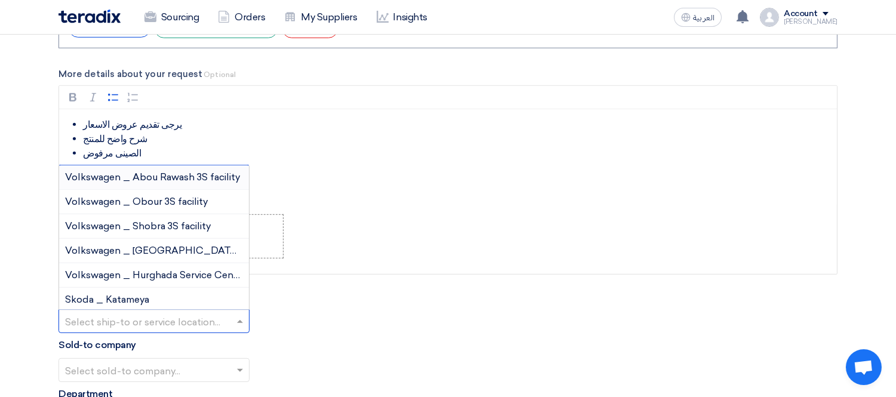
click at [188, 181] on span "Volkswagen _ Abou Rawash 3S facility" at bounding box center [152, 176] width 175 height 11
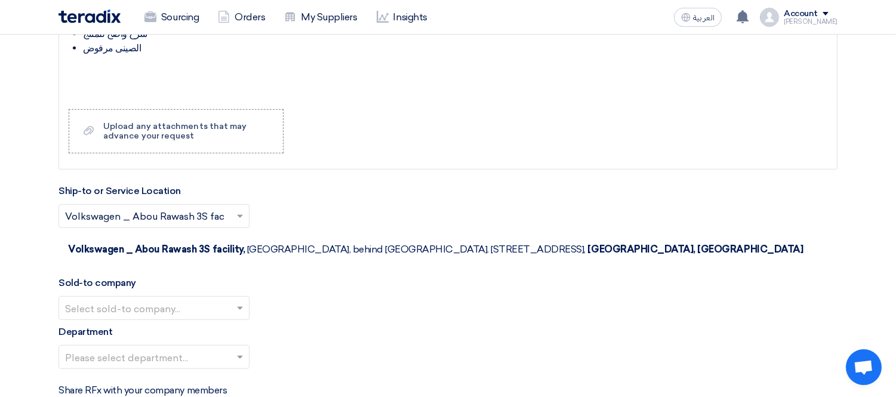
scroll to position [1723, 0]
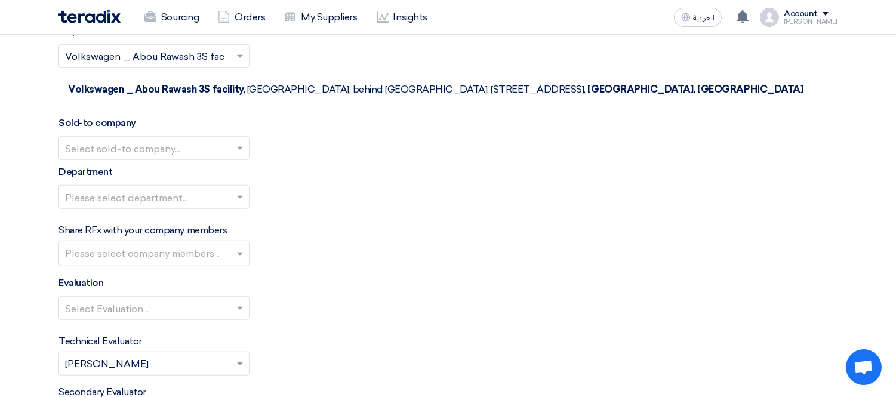
click at [165, 140] on input "text" at bounding box center [148, 150] width 166 height 20
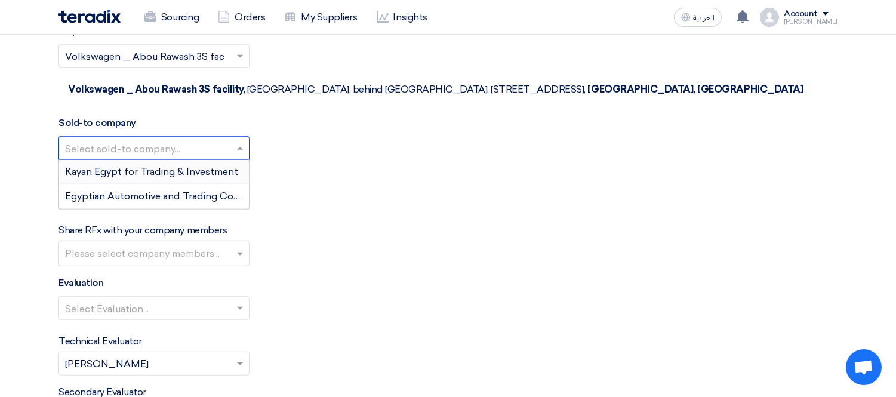
click at [206, 166] on span "Kayan Egypt for Trading & Investment" at bounding box center [151, 171] width 173 height 11
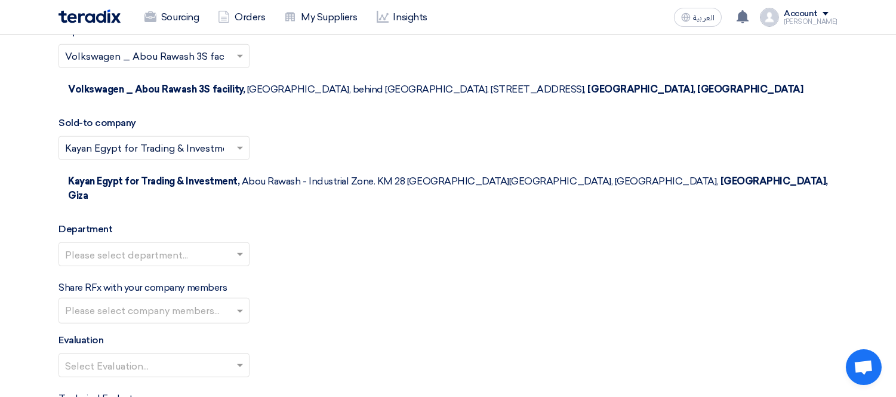
click at [195, 246] on input "text" at bounding box center [148, 256] width 166 height 20
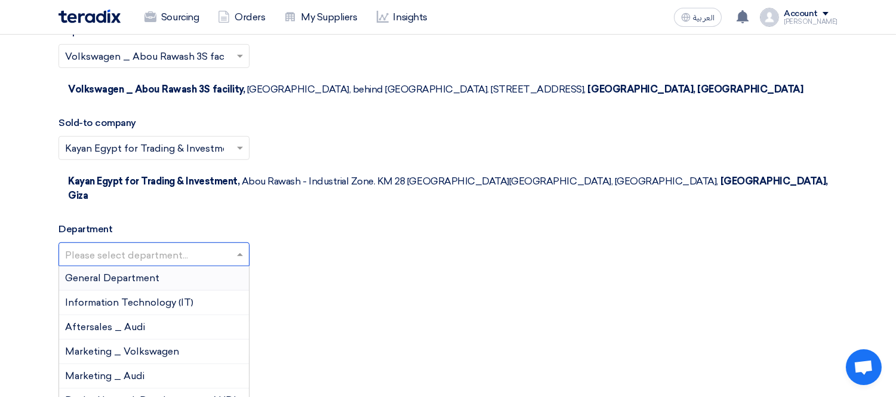
click at [185, 266] on div "General Department" at bounding box center [154, 278] width 190 height 24
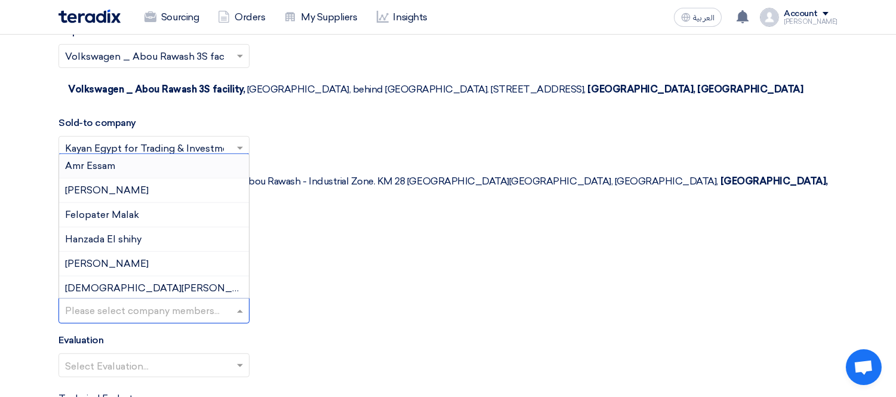
click at [169, 302] on input "text" at bounding box center [155, 312] width 181 height 20
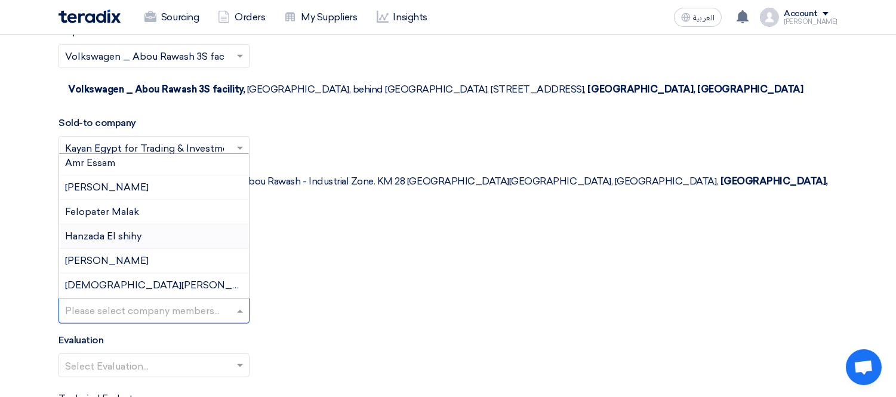
scroll to position [0, 0]
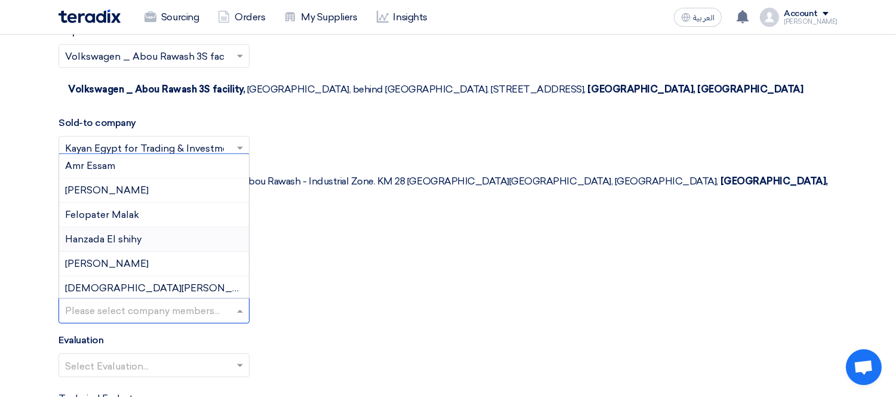
click at [341, 281] on div "Share RFx with your company members Please select company members... Amr Essam …" at bounding box center [448, 302] width 779 height 43
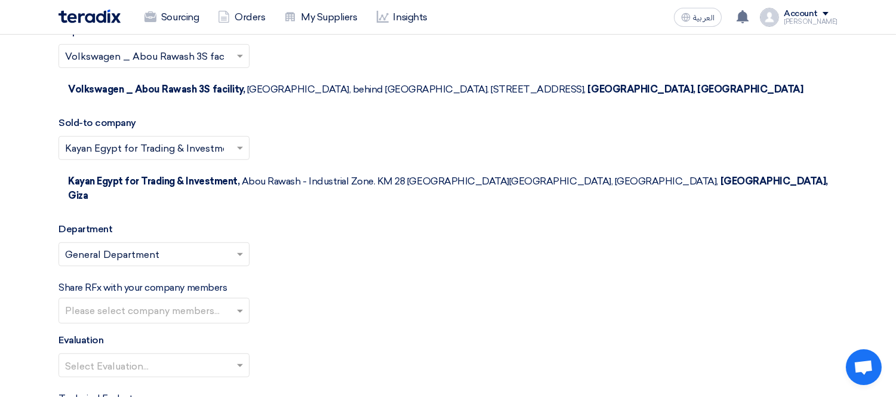
click at [167, 357] on input "text" at bounding box center [148, 367] width 166 height 20
click at [159, 383] on span "100% Price (VAT Included)" at bounding box center [124, 388] width 119 height 11
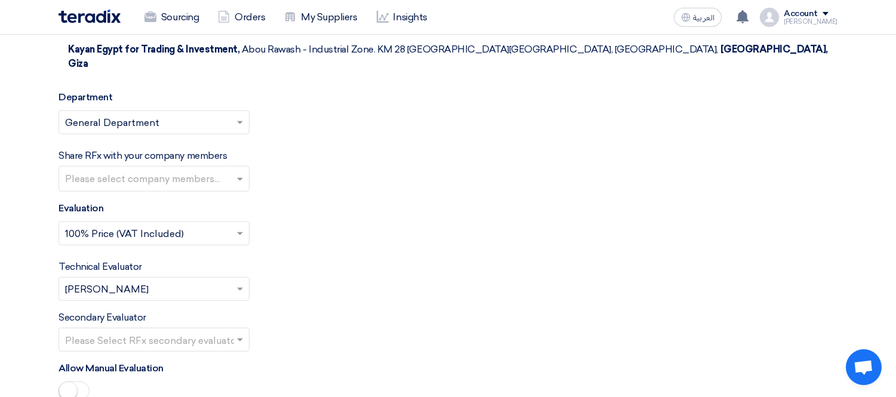
scroll to position [1855, 0]
click at [192, 331] on input "text" at bounding box center [148, 341] width 166 height 20
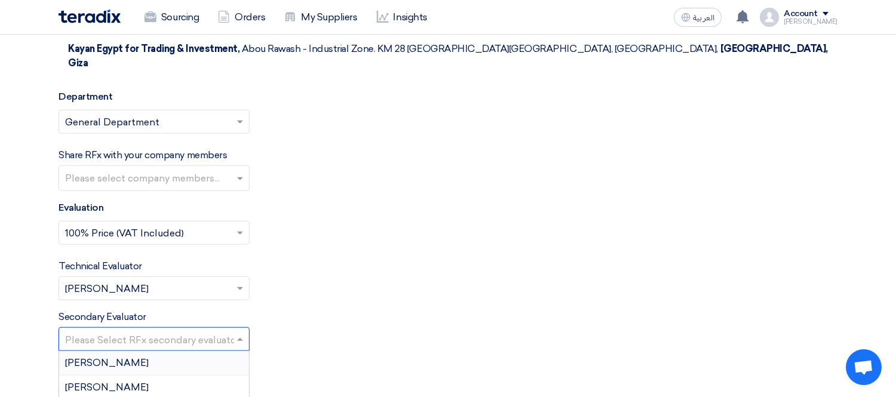
click at [464, 259] on div "Technical Evaluator Please Select RFx evaluator... × [PERSON_NAME] ×" at bounding box center [448, 279] width 779 height 41
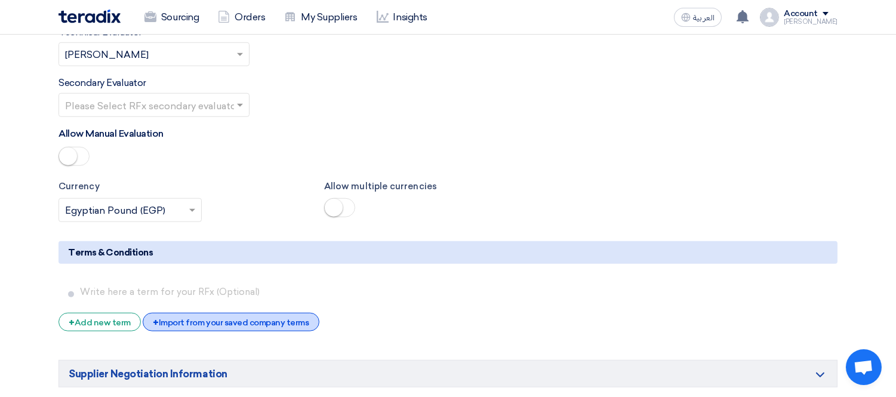
scroll to position [2121, 0]
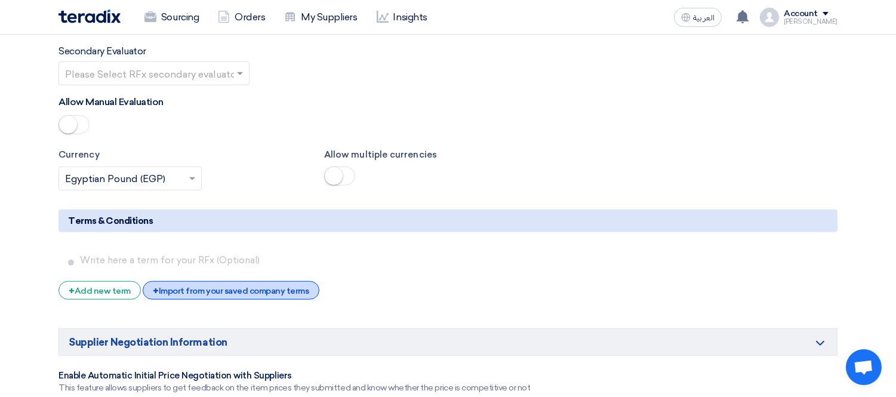
click at [215, 281] on div "+ Import from your saved company terms" at bounding box center [231, 290] width 176 height 19
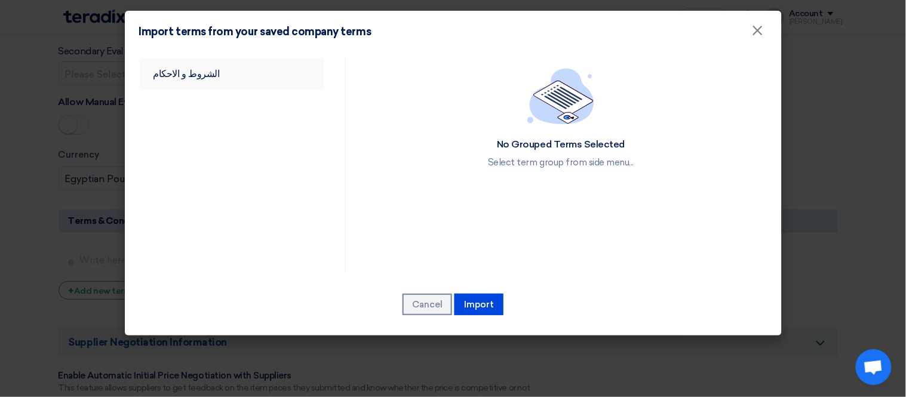
click at [197, 63] on link "الشروط و الاحكام" at bounding box center [232, 74] width 186 height 31
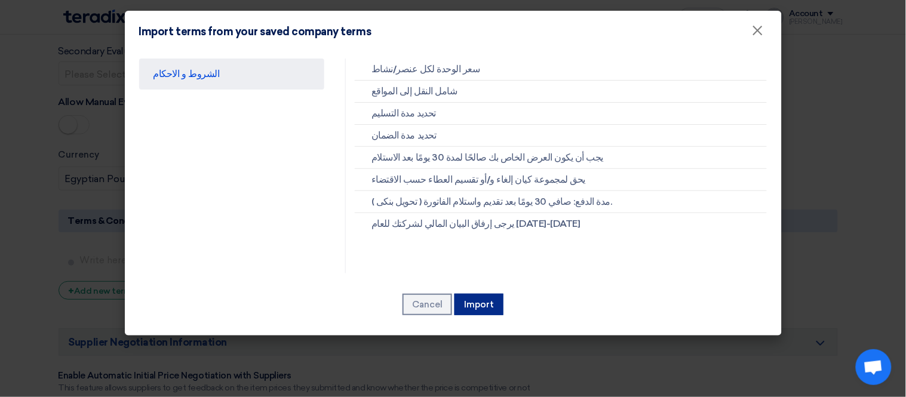
click at [488, 304] on button "Import" at bounding box center [478, 304] width 49 height 21
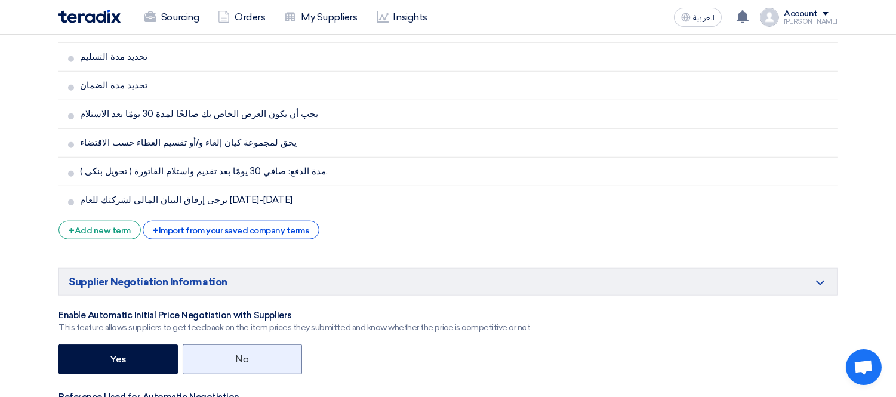
scroll to position [2386, 0]
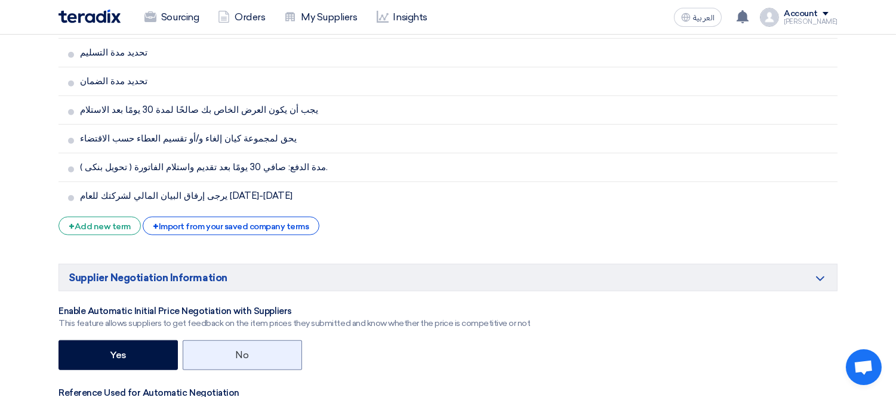
click at [239, 340] on label "No" at bounding box center [242, 355] width 119 height 30
click at [239, 350] on input "No" at bounding box center [240, 354] width 8 height 8
radio input "true"
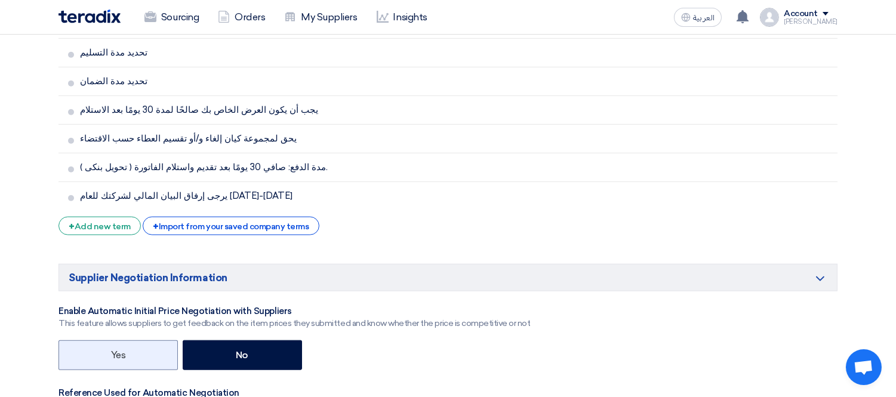
click at [119, 340] on label "Yes" at bounding box center [118, 355] width 119 height 30
click at [119, 350] on input "Yes" at bounding box center [115, 354] width 8 height 8
radio input "true"
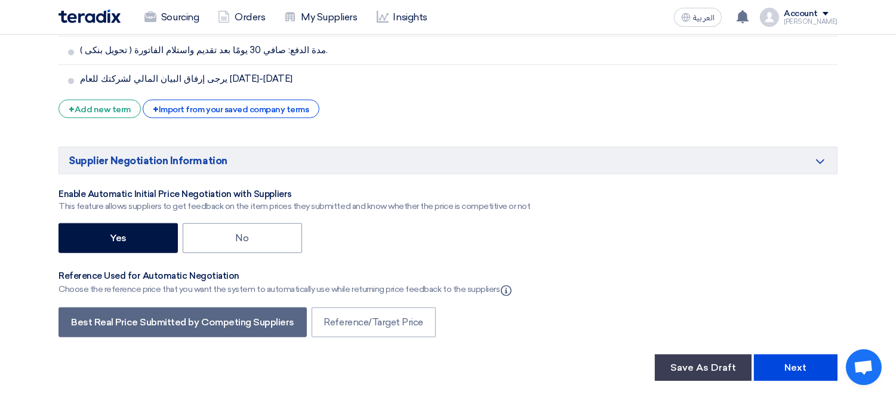
scroll to position [2519, 0]
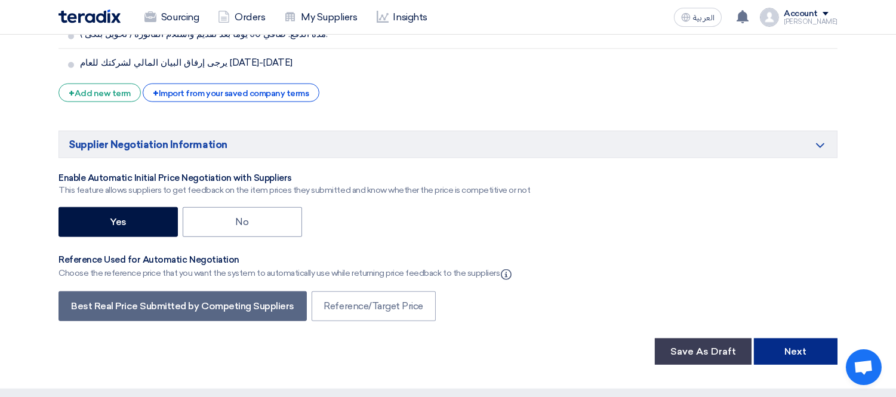
click at [789, 338] on button "Next" at bounding box center [796, 351] width 84 height 26
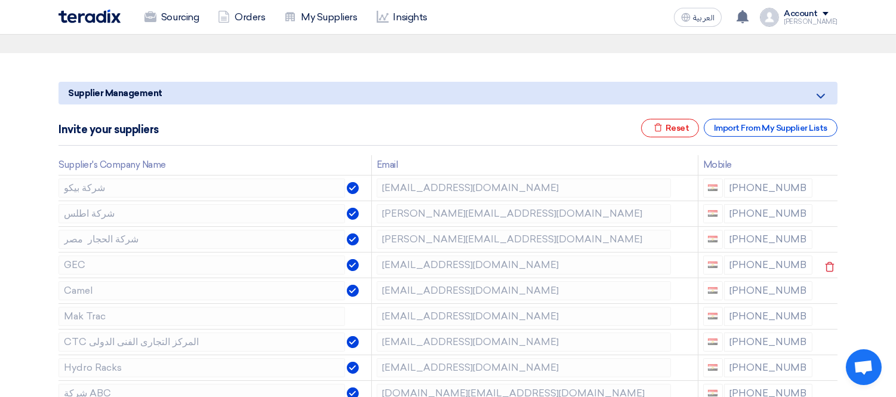
scroll to position [133, 0]
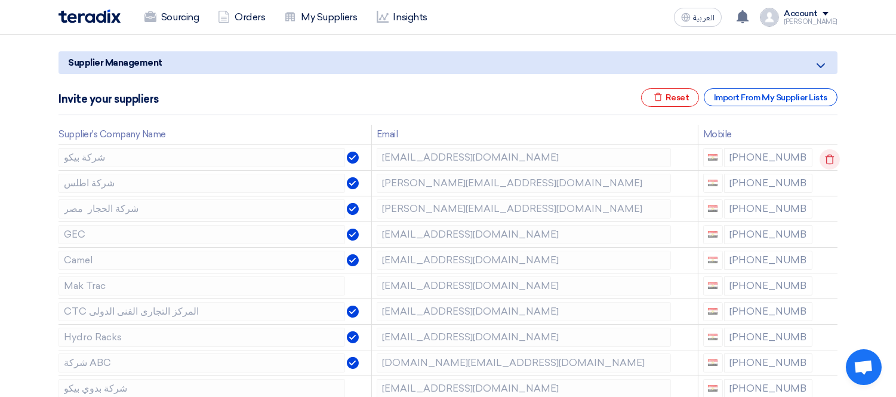
click at [824, 159] on icon at bounding box center [830, 159] width 20 height 20
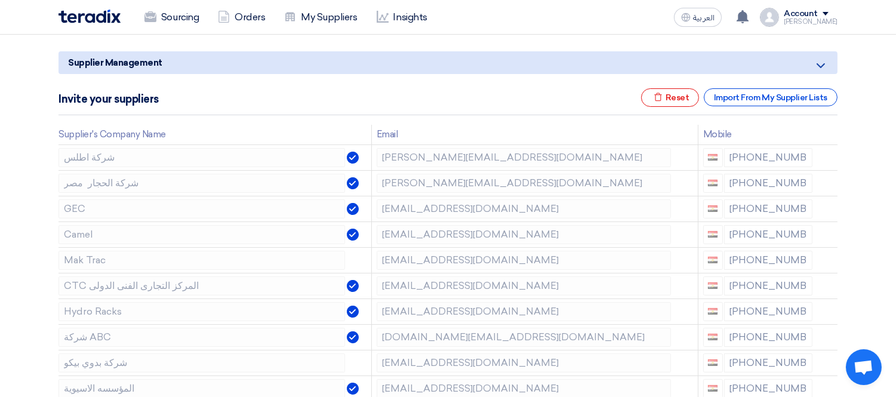
click at [0, 0] on icon at bounding box center [0, 0] width 0 height 0
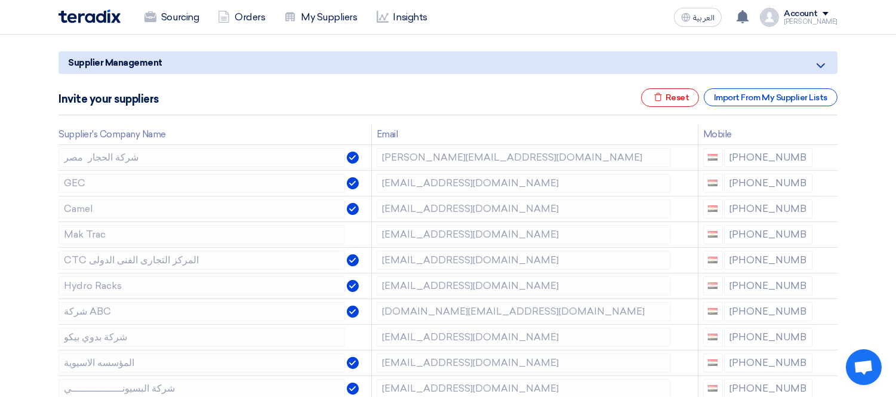
click at [0, 0] on icon at bounding box center [0, 0] width 0 height 0
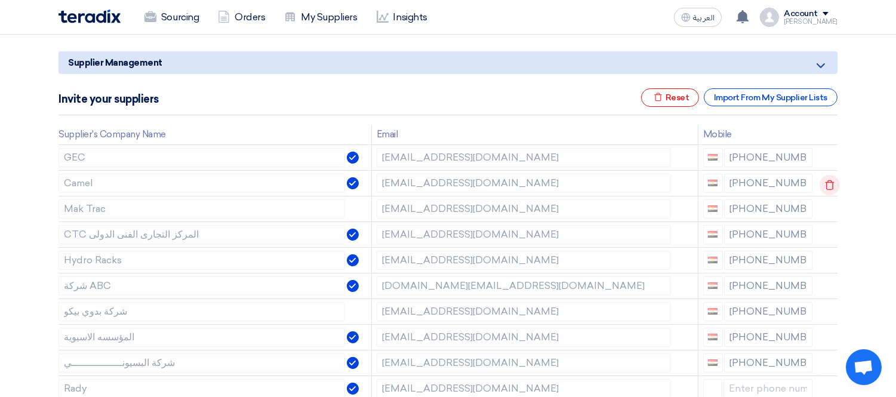
click at [827, 178] on icon at bounding box center [830, 185] width 20 height 20
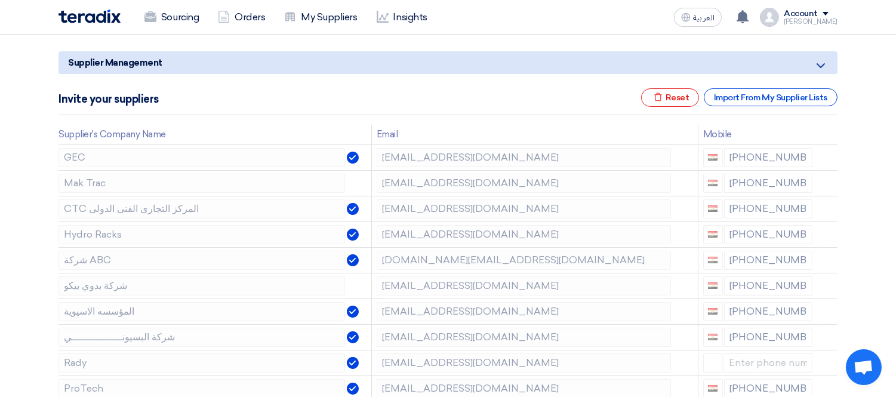
click at [0, 0] on icon at bounding box center [0, 0] width 0 height 0
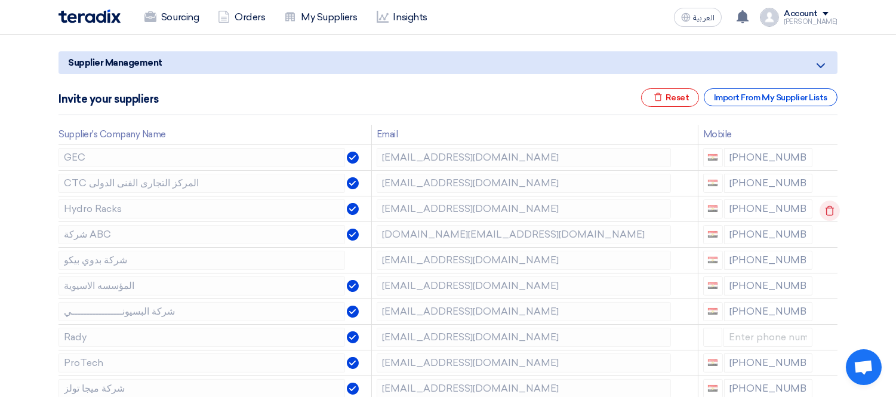
click at [829, 211] on icon at bounding box center [830, 211] width 20 height 20
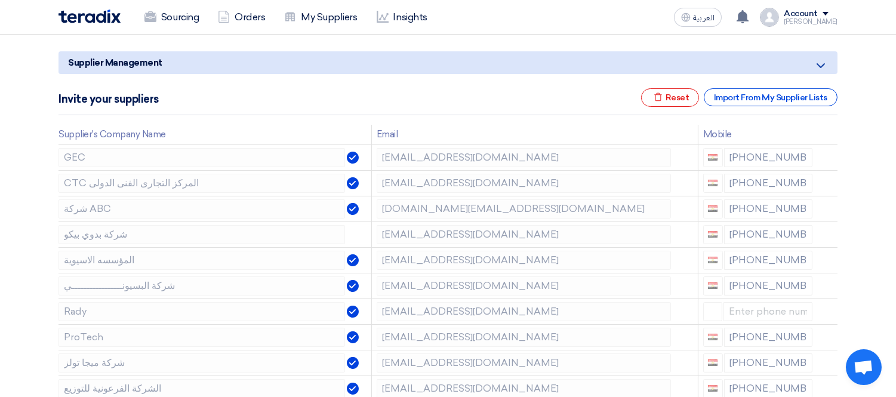
click at [0, 0] on icon at bounding box center [0, 0] width 0 height 0
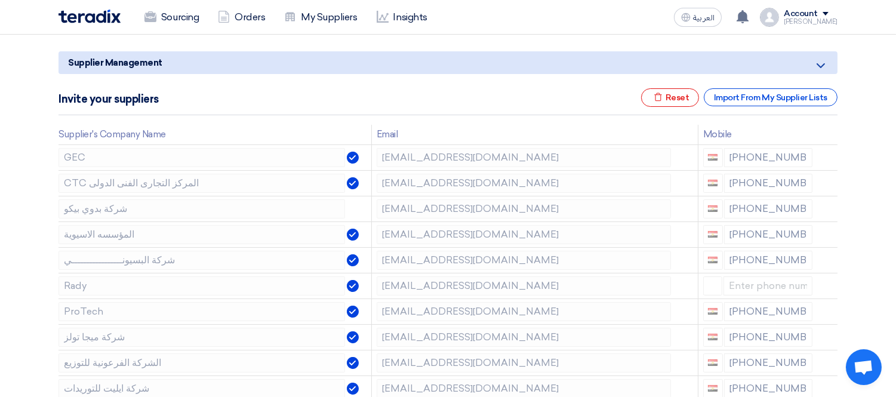
click at [0, 0] on icon at bounding box center [0, 0] width 0 height 0
click at [830, 205] on icon at bounding box center [830, 211] width 20 height 20
click at [830, 205] on use at bounding box center [830, 210] width 9 height 10
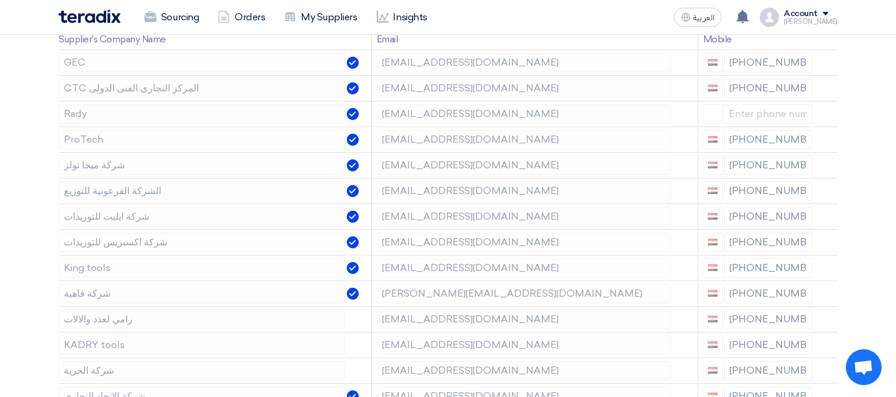
scroll to position [233, 0]
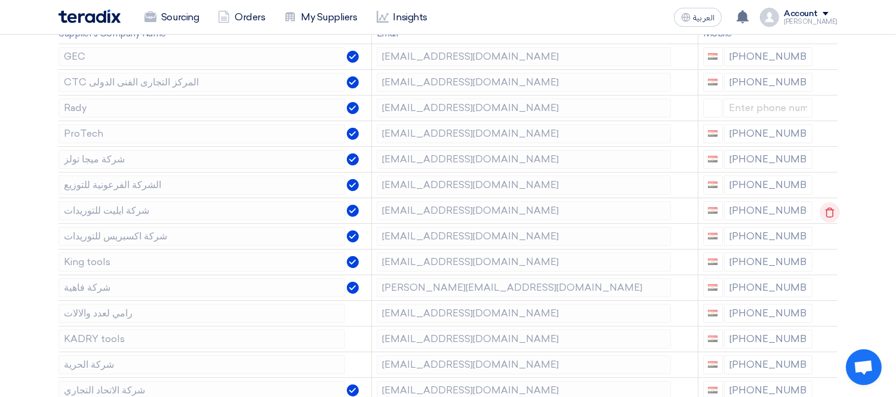
click at [830, 206] on icon at bounding box center [830, 212] width 20 height 20
click at [0, 0] on icon at bounding box center [0, 0] width 0 height 0
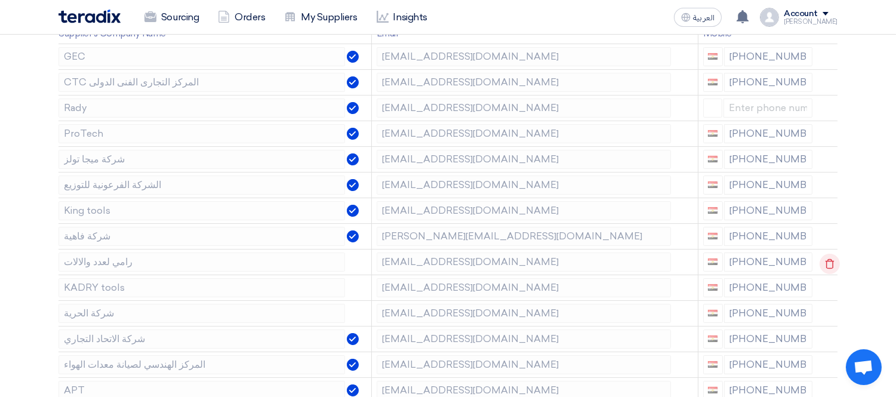
click at [830, 261] on icon at bounding box center [830, 264] width 20 height 20
click at [0, 0] on icon at bounding box center [0, 0] width 0 height 0
click at [833, 289] on icon at bounding box center [830, 289] width 20 height 20
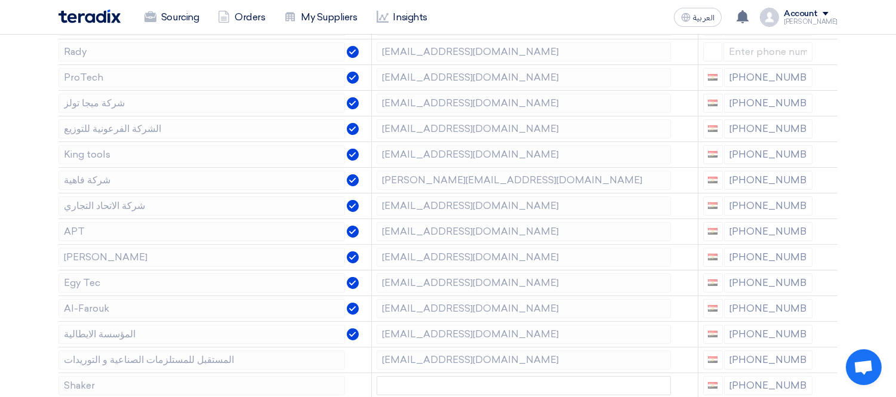
scroll to position [303, 0]
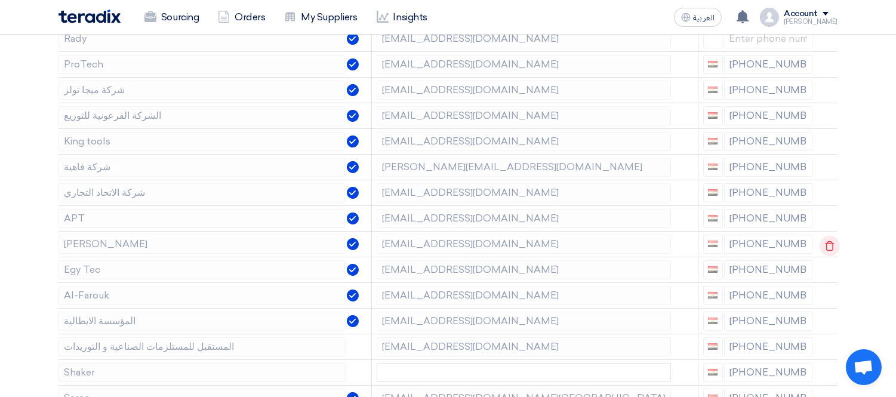
click at [826, 247] on icon at bounding box center [830, 246] width 20 height 20
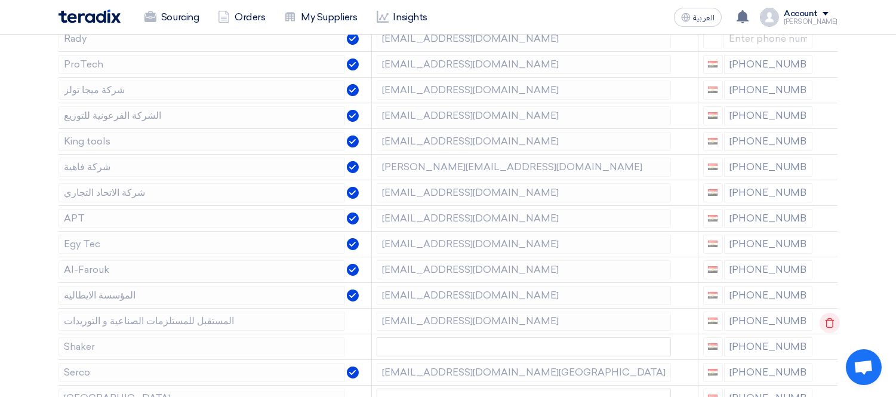
click at [826, 315] on icon at bounding box center [830, 323] width 20 height 20
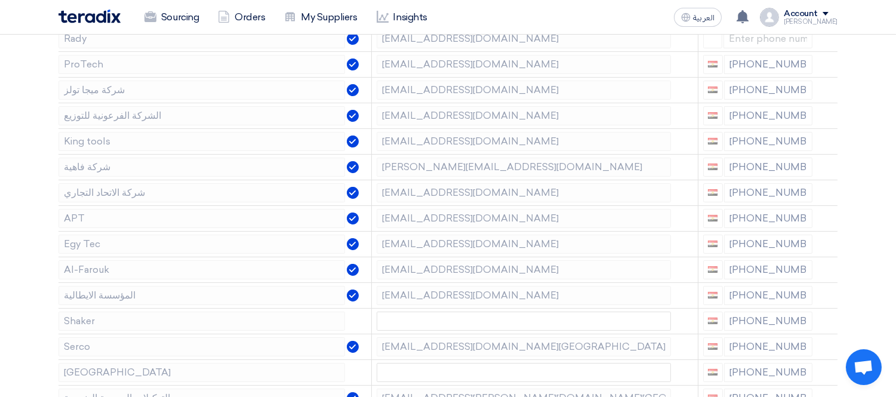
click at [0, 0] on icon at bounding box center [0, 0] width 0 height 0
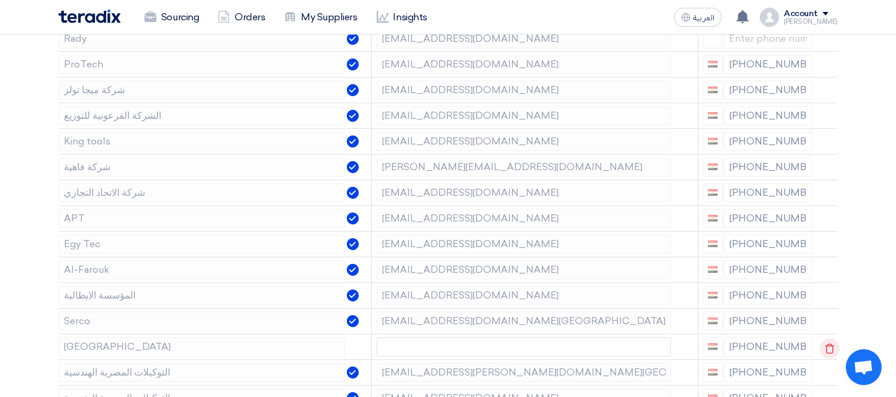
click at [831, 347] on use at bounding box center [830, 348] width 9 height 10
click at [830, 344] on use at bounding box center [830, 348] width 9 height 10
click at [0, 0] on use at bounding box center [0, 0] width 0 height 0
click at [830, 344] on use at bounding box center [830, 348] width 9 height 10
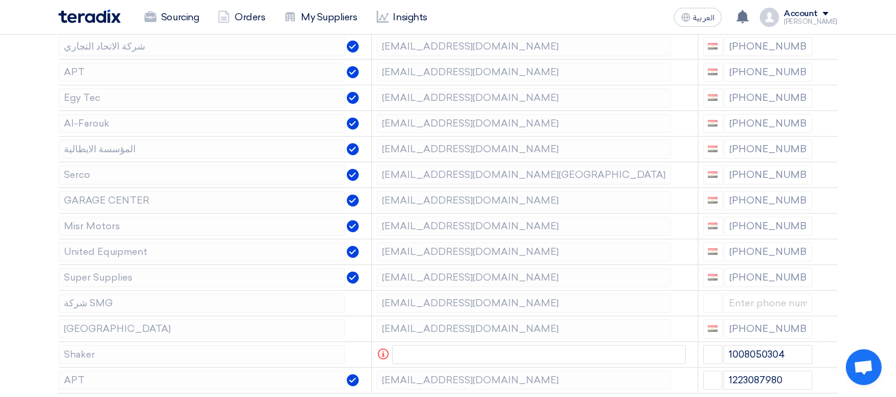
scroll to position [454, 0]
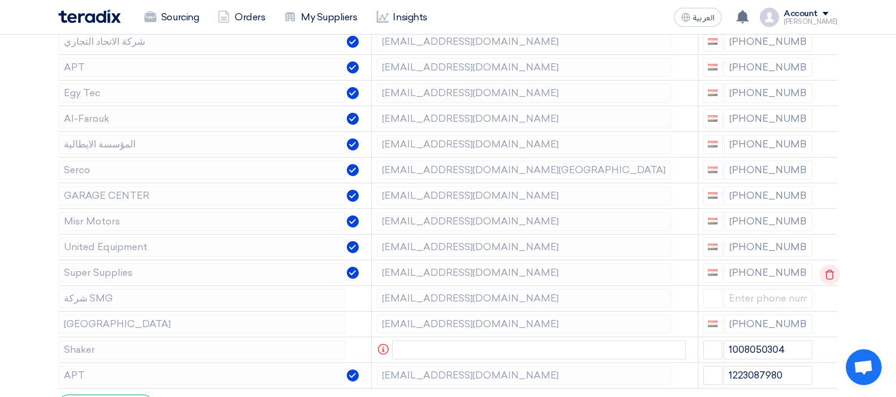
click at [830, 271] on use at bounding box center [830, 274] width 9 height 10
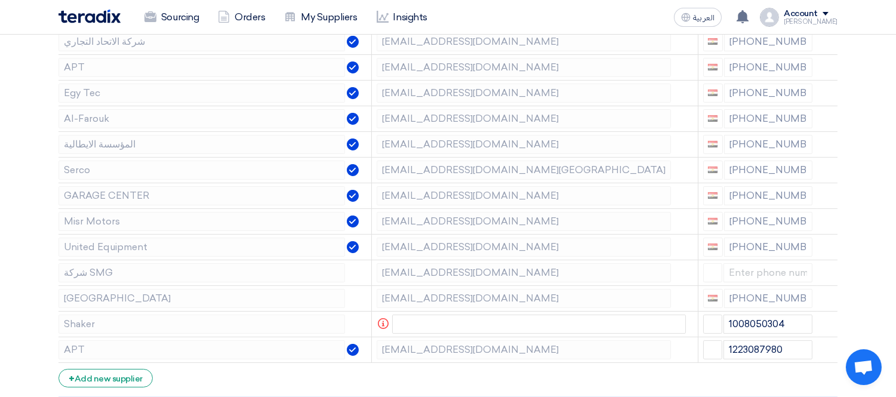
click at [0, 0] on use at bounding box center [0, 0] width 0 height 0
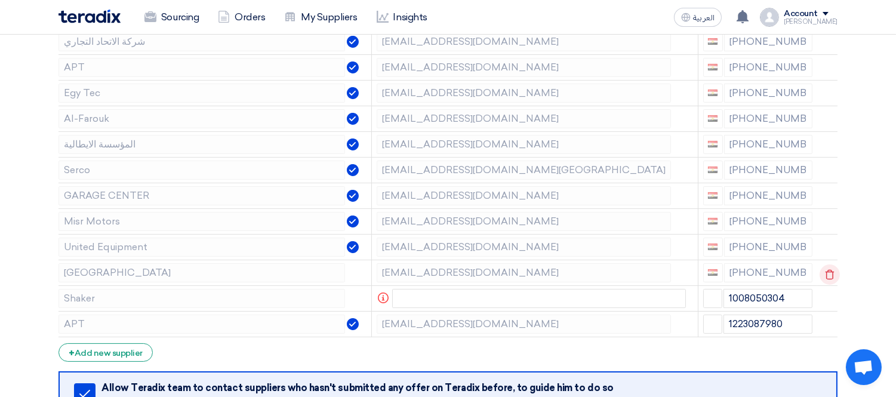
click at [830, 271] on use at bounding box center [830, 274] width 9 height 10
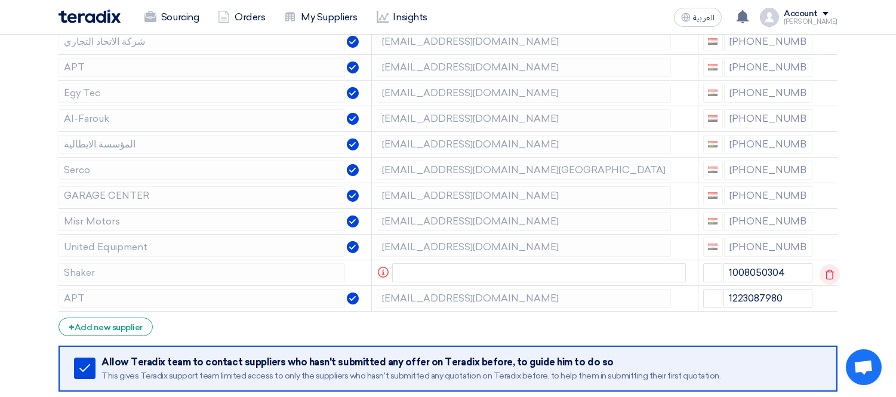
click at [830, 271] on use at bounding box center [830, 274] width 9 height 10
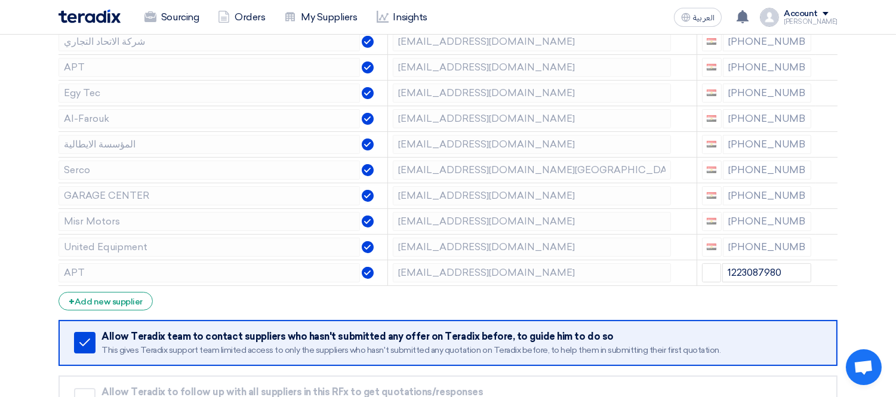
click at [0, 0] on icon at bounding box center [0, 0] width 0 height 0
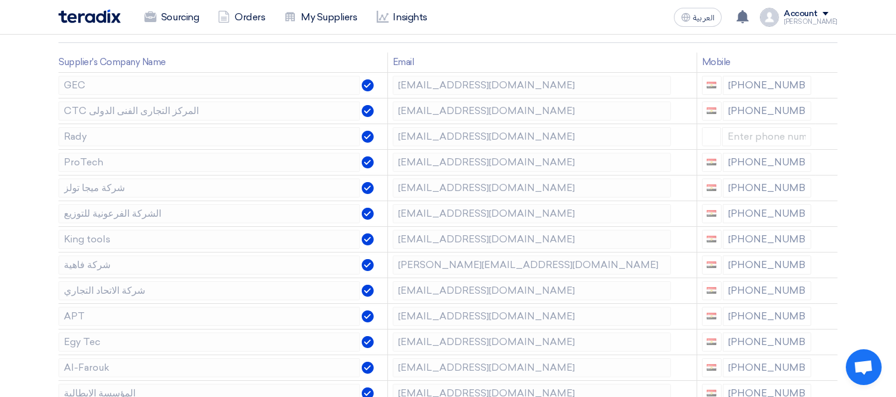
scroll to position [201, 0]
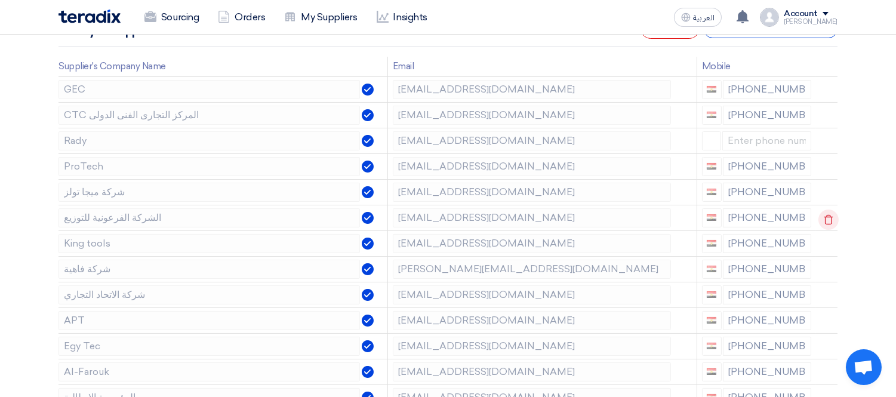
click at [825, 217] on icon at bounding box center [828, 220] width 20 height 20
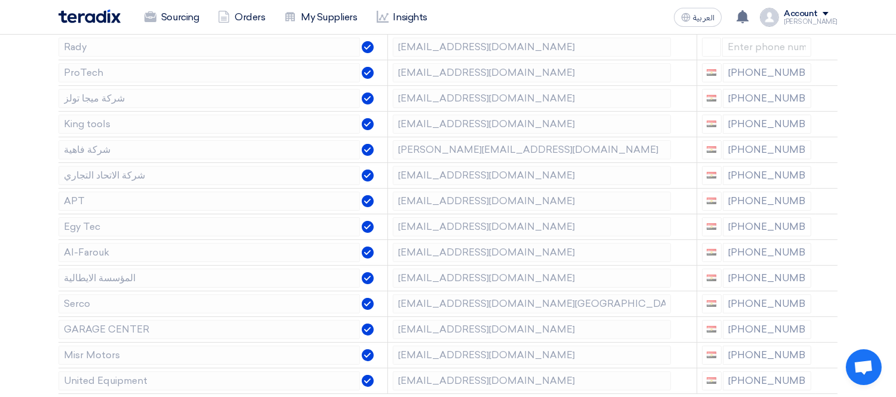
scroll to position [299, 0]
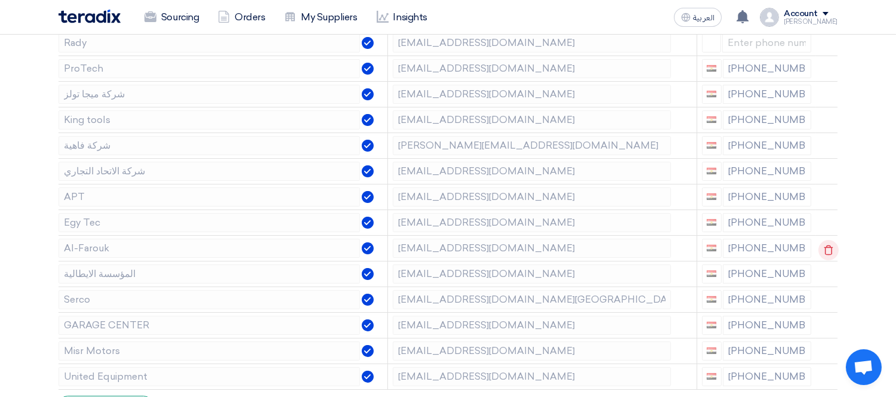
click at [827, 247] on use at bounding box center [828, 250] width 9 height 10
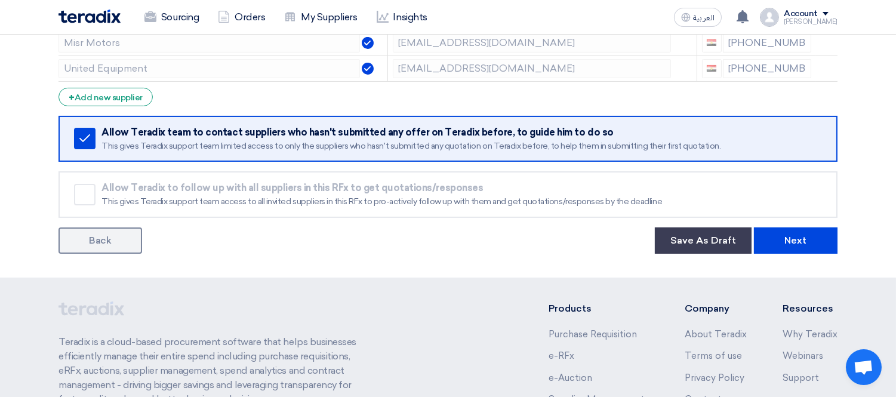
scroll to position [591, 0]
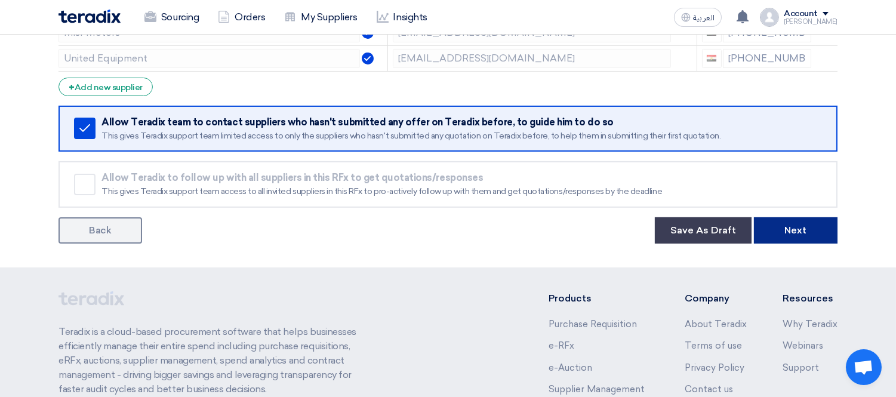
click at [817, 221] on button "Next" at bounding box center [796, 230] width 84 height 26
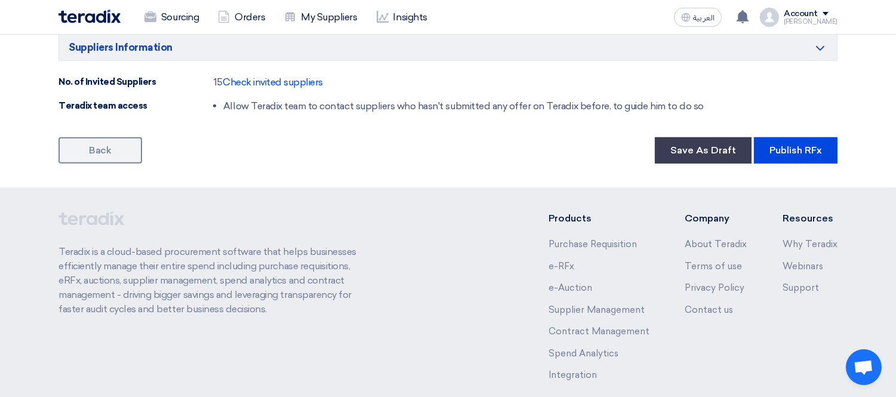
scroll to position [1194, 0]
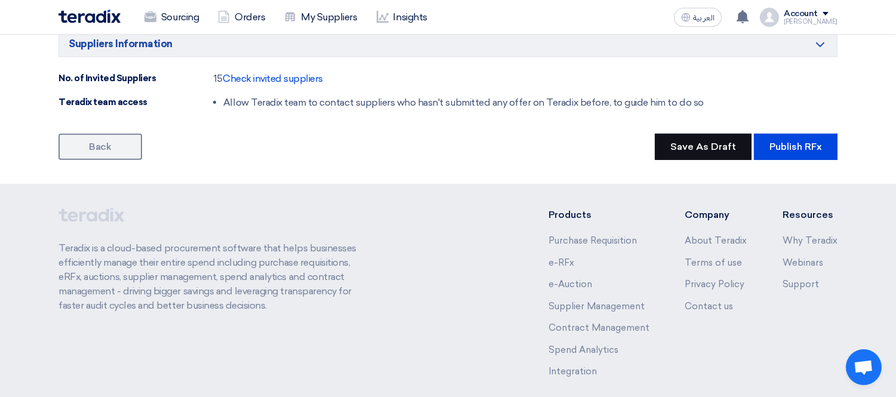
click at [683, 147] on button "Save As Draft" at bounding box center [703, 147] width 97 height 26
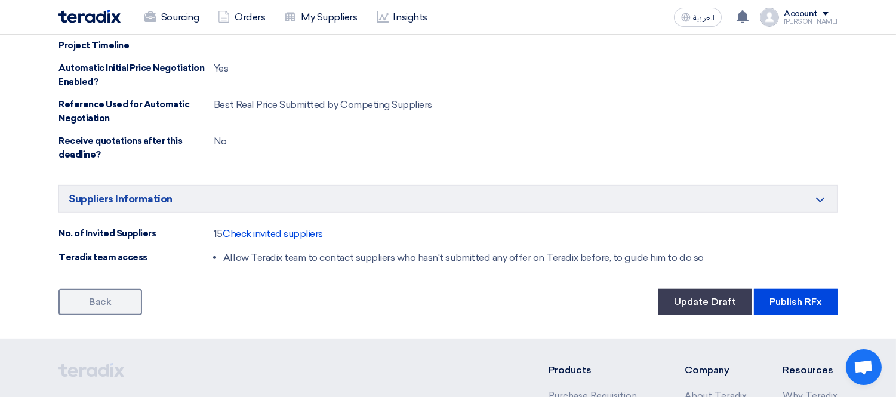
scroll to position [1252, 0]
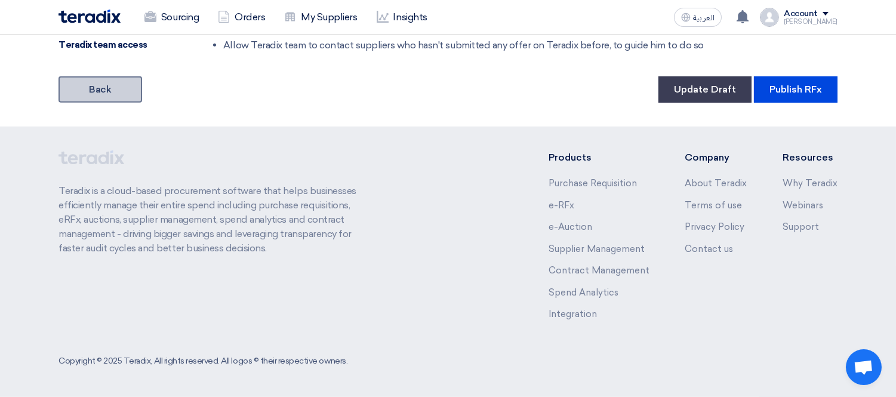
click at [92, 94] on link "Back" at bounding box center [101, 89] width 84 height 26
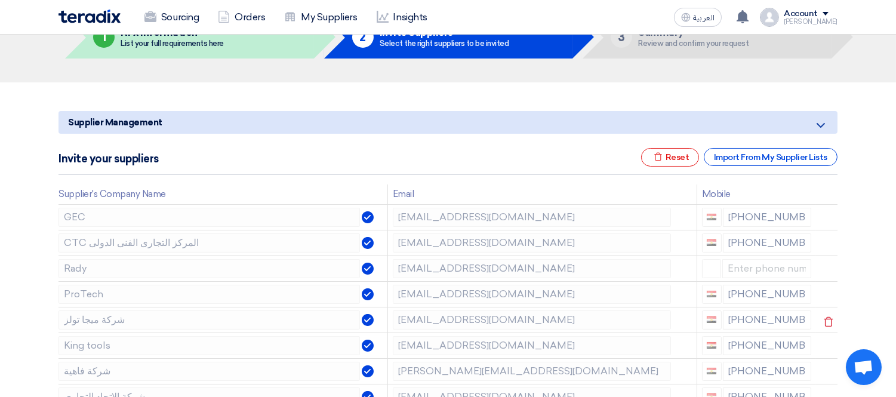
scroll to position [530, 0]
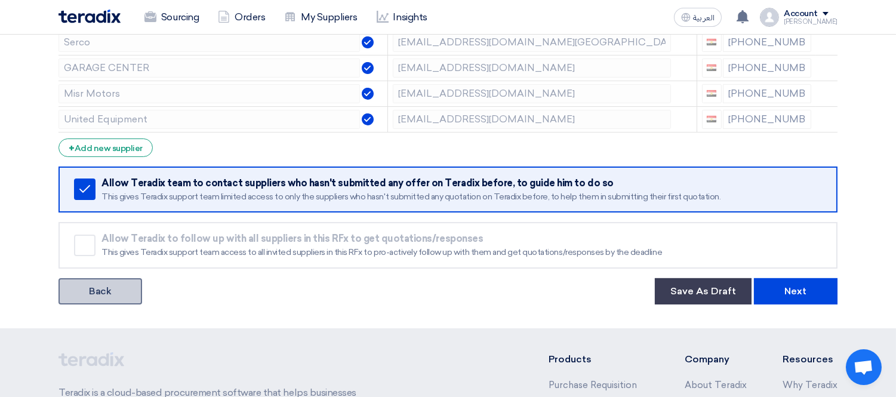
click at [100, 289] on link "Back" at bounding box center [101, 291] width 84 height 26
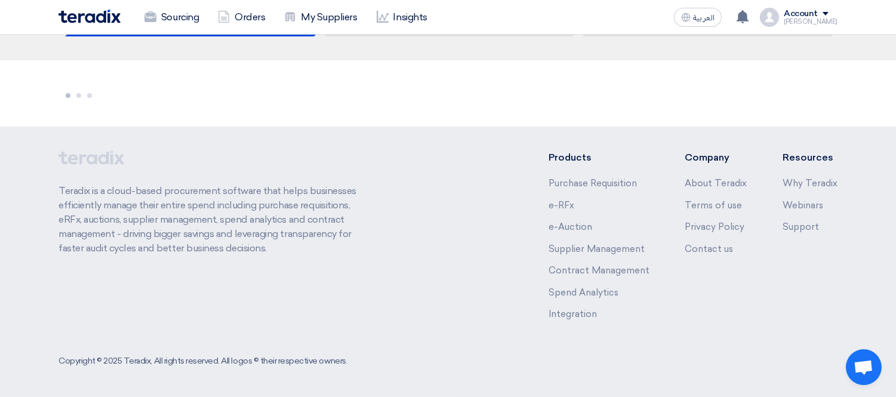
scroll to position [94, 0]
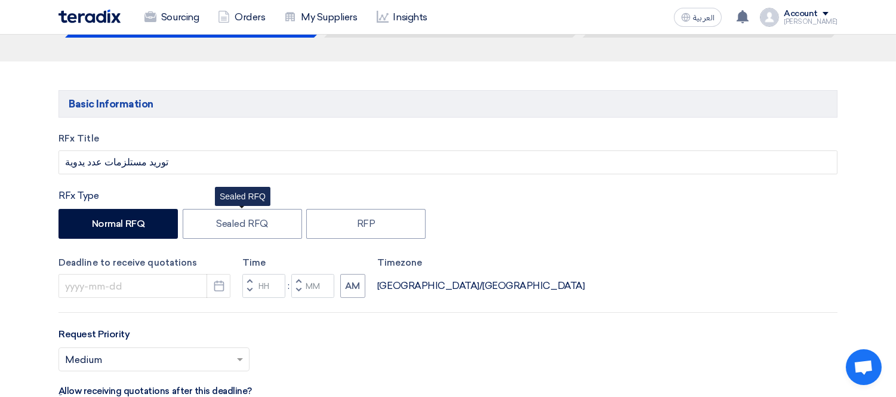
type input "[DATE]"
type input "04"
type input "00"
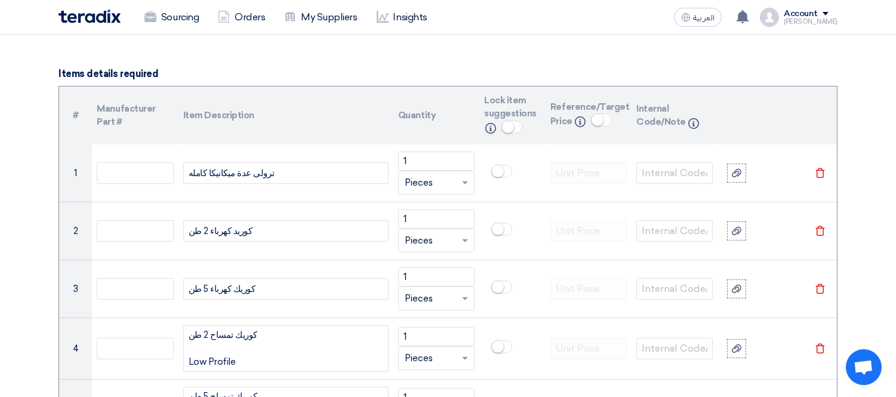
scroll to position [757, 0]
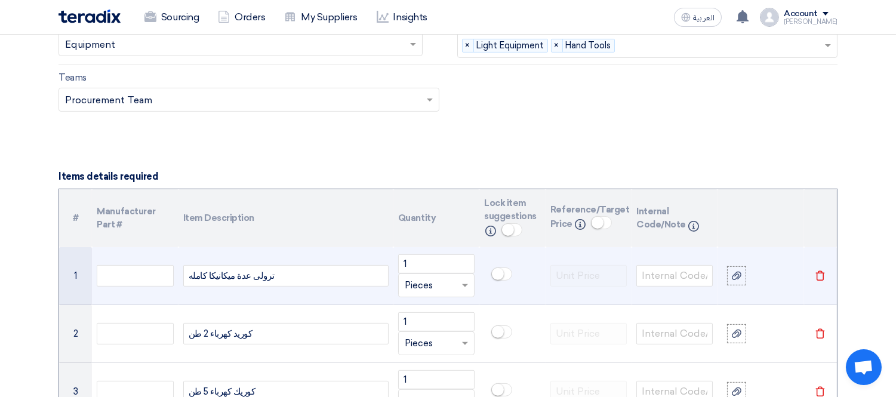
click at [278, 279] on div "ترولى عدة ميكانيكا كامله" at bounding box center [285, 275] width 205 height 21
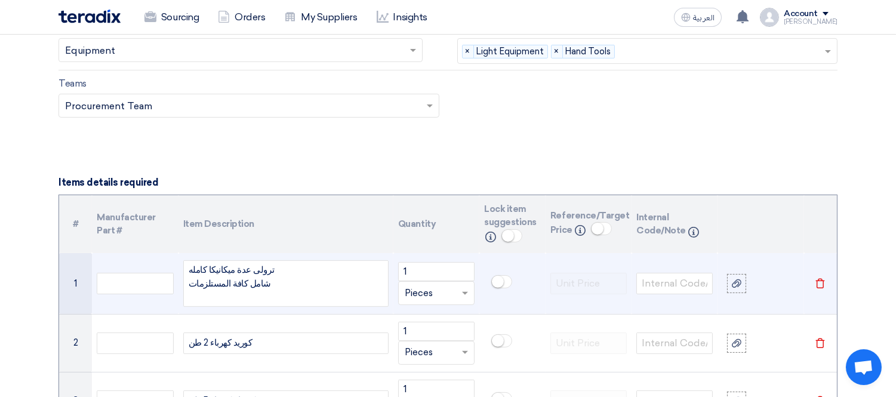
scroll to position [747, 0]
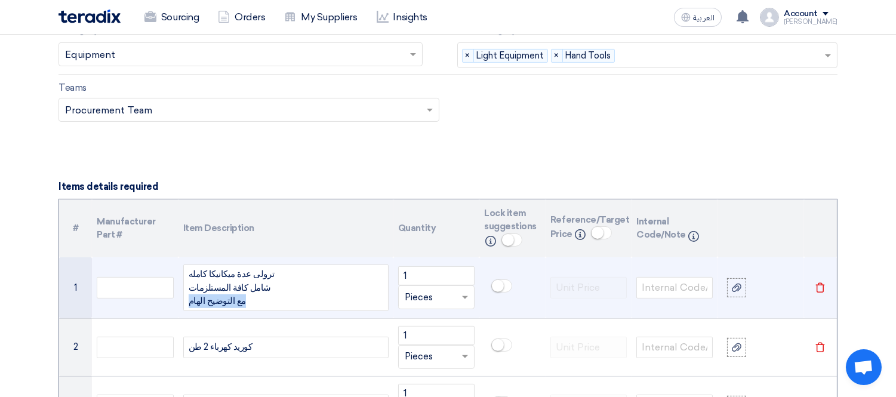
drag, startPoint x: 263, startPoint y: 303, endPoint x: 199, endPoint y: 302, distance: 63.3
click at [186, 306] on div "ترولى عدة ميكانيكا كامله شامل كافة المستلزمات مع التوضيح الهام" at bounding box center [285, 287] width 205 height 47
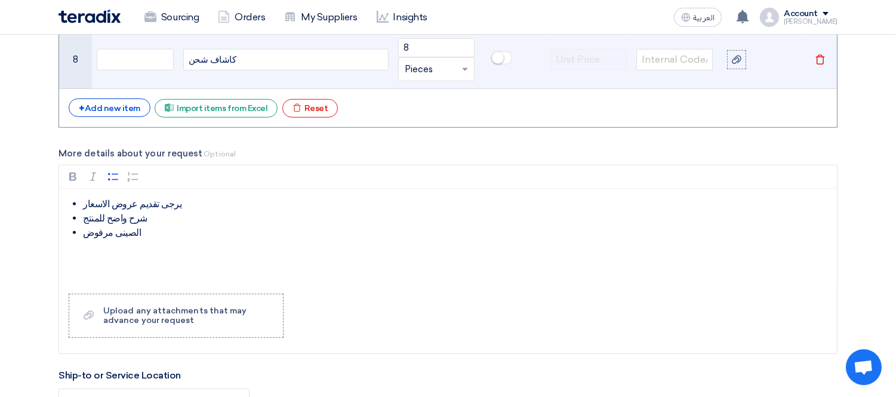
scroll to position [1415, 0]
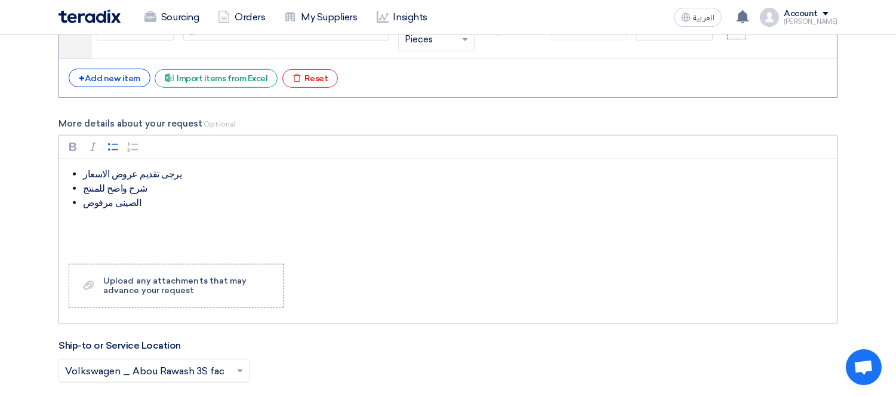
click at [102, 189] on li "شرح واضح للمنتج" at bounding box center [457, 188] width 748 height 14
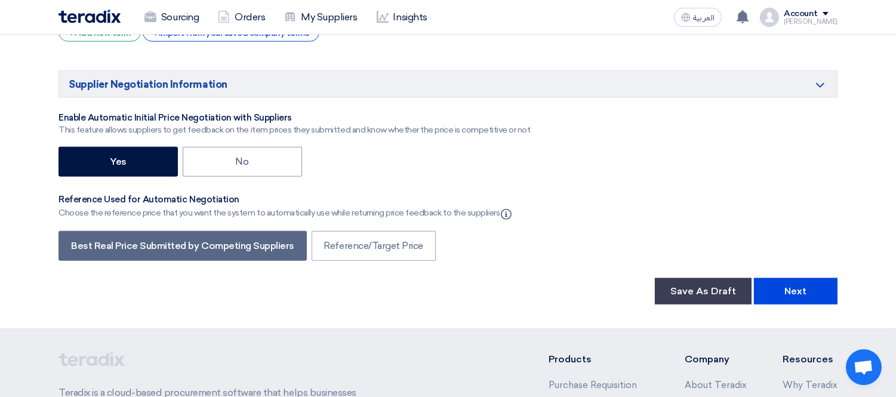
scroll to position [2716, 0]
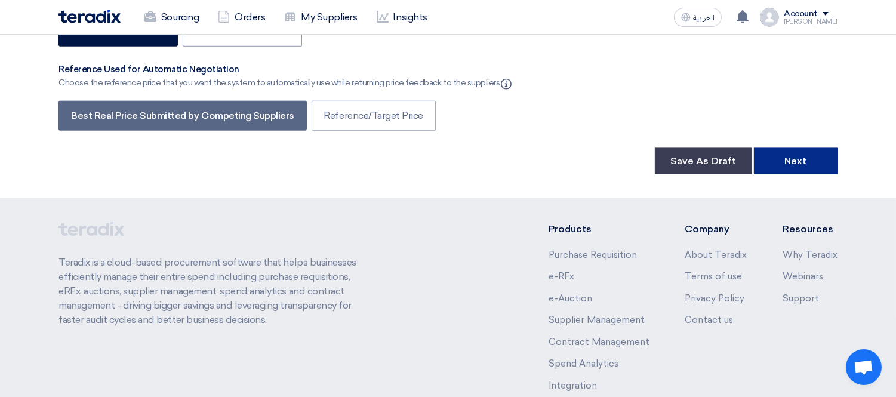
click at [785, 148] on button "Next" at bounding box center [796, 161] width 84 height 26
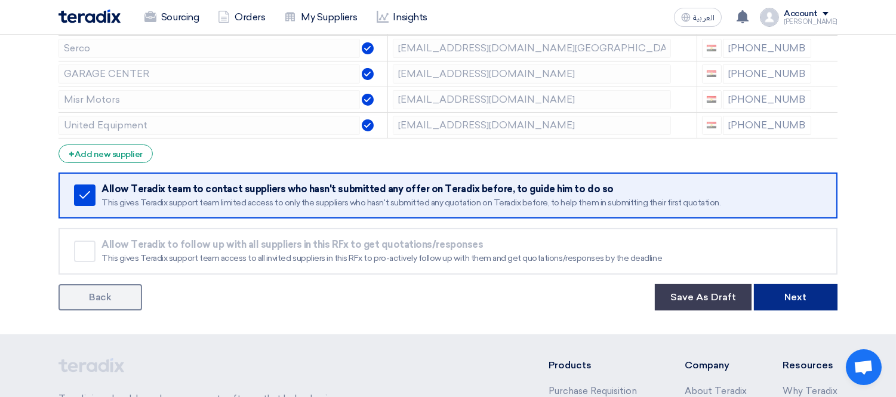
scroll to position [595, 0]
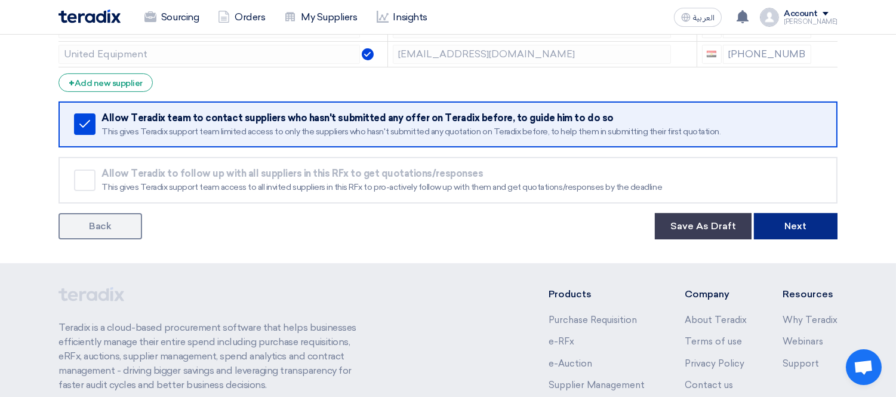
click at [800, 217] on button "Next" at bounding box center [796, 226] width 84 height 26
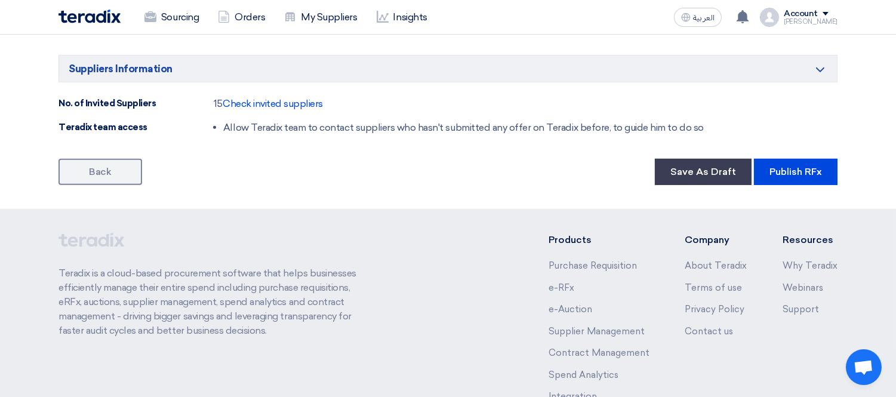
scroll to position [1194, 0]
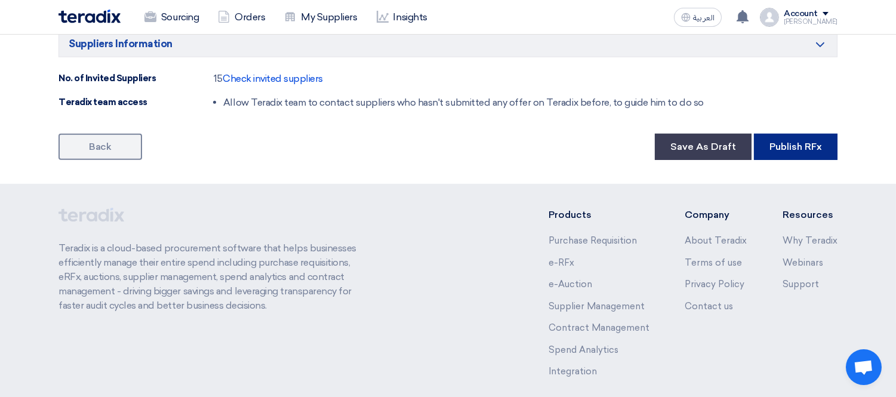
click at [788, 150] on button "Publish RFx" at bounding box center [796, 147] width 84 height 26
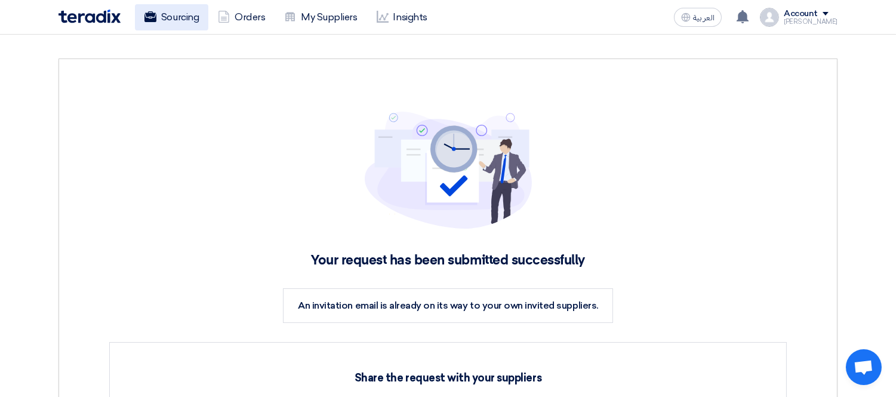
click at [163, 13] on link "Sourcing" at bounding box center [171, 17] width 73 height 26
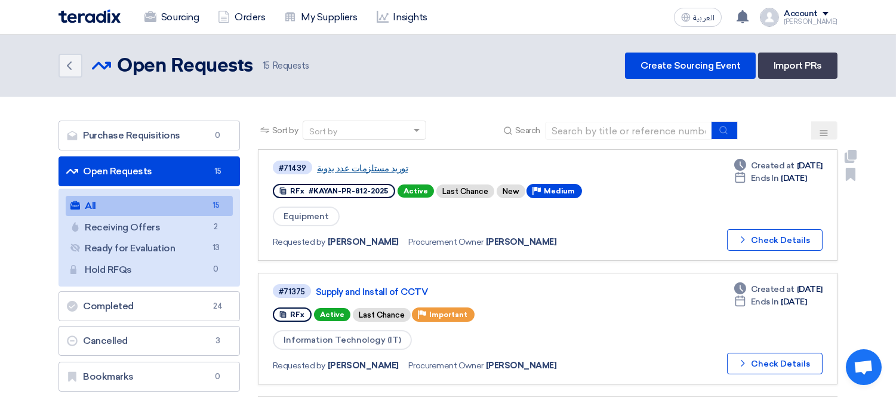
click at [356, 164] on link "توريد مستلزمات عدد يدوية" at bounding box center [466, 168] width 299 height 11
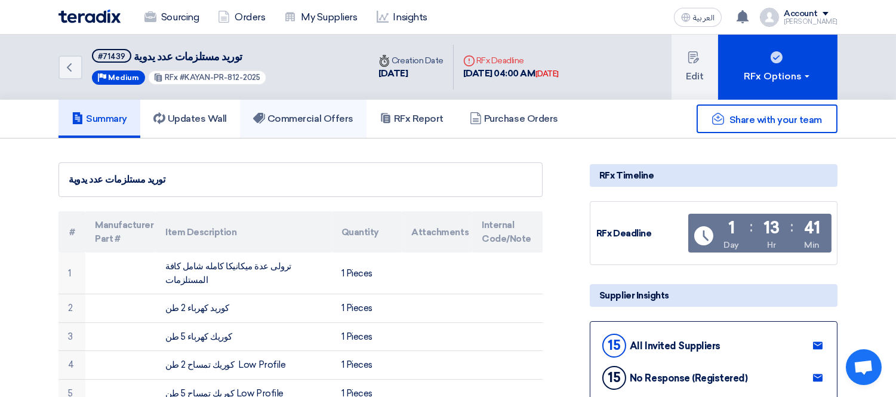
click at [276, 113] on h5 "Commercial Offers" at bounding box center [303, 119] width 100 height 12
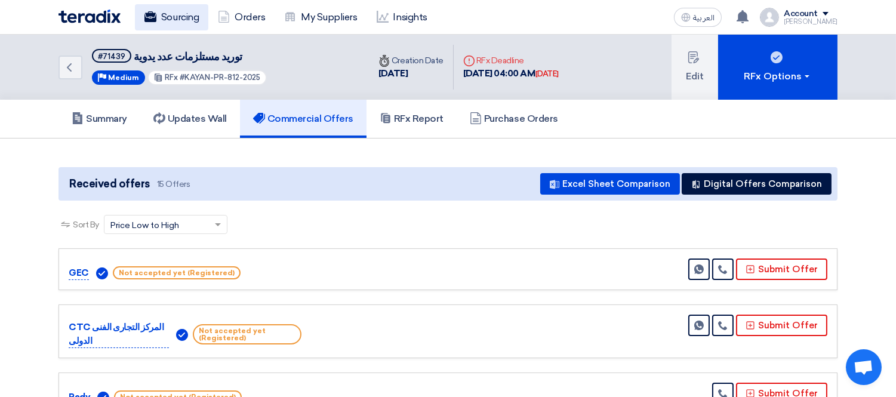
click at [186, 10] on link "Sourcing" at bounding box center [171, 17] width 73 height 26
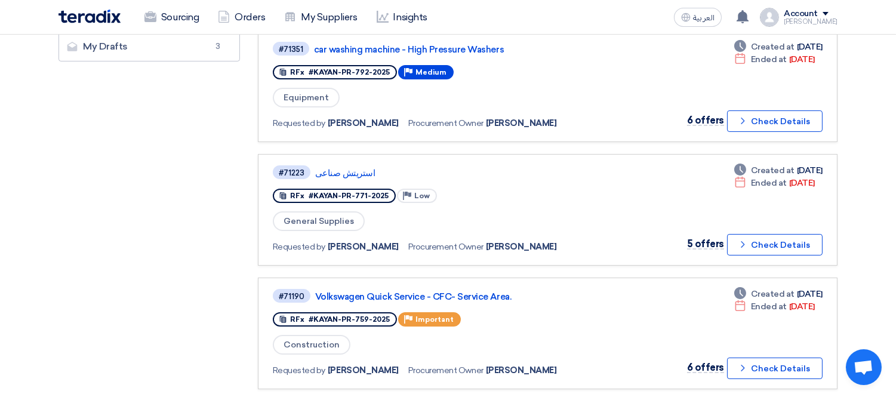
scroll to position [410, 0]
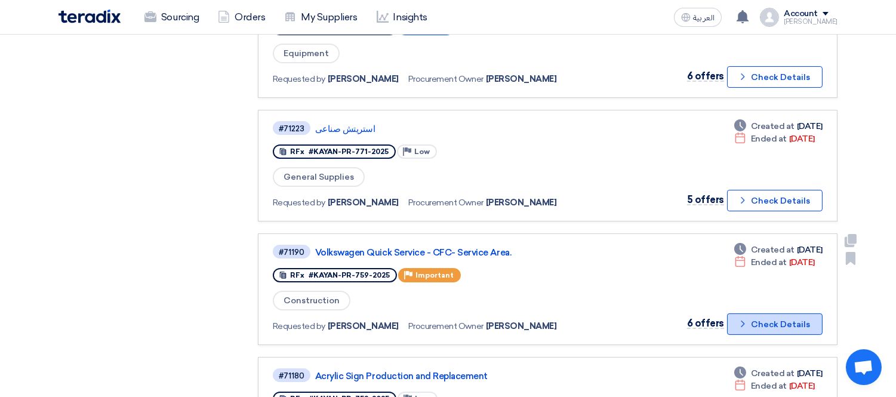
click at [777, 313] on button "Check details Check Details" at bounding box center [775, 323] width 96 height 21
